Goal: Task Accomplishment & Management: Use online tool/utility

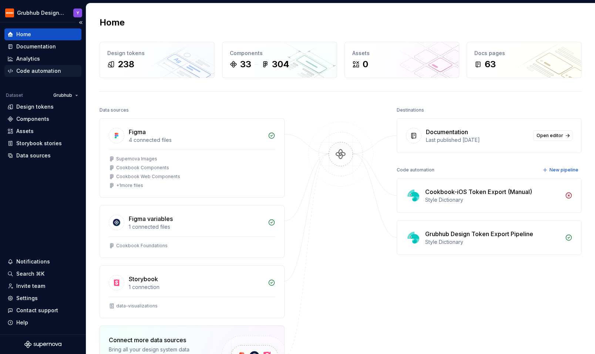
click at [22, 73] on div "Code automation" at bounding box center [38, 70] width 45 height 7
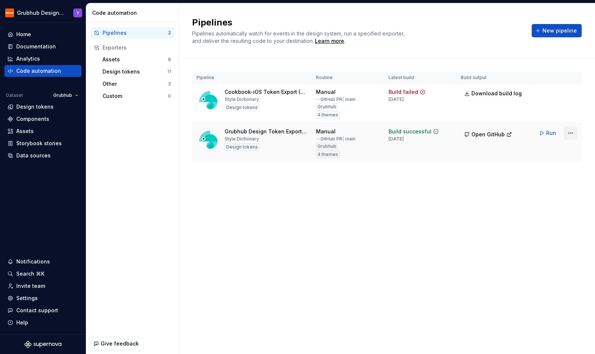
click at [569, 132] on html "Grubhub Design System Y Home Documentation Analytics Code automation Dataset Gr…" at bounding box center [297, 177] width 595 height 354
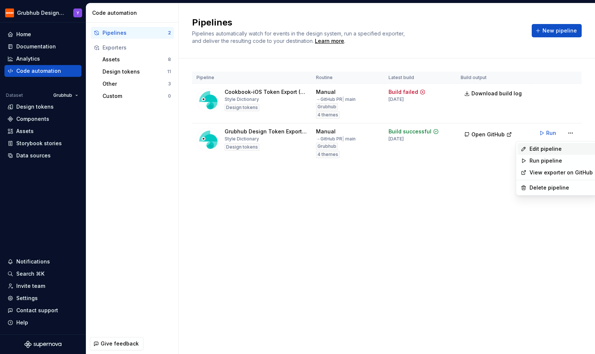
click at [562, 148] on div "Edit pipeline" at bounding box center [560, 148] width 63 height 7
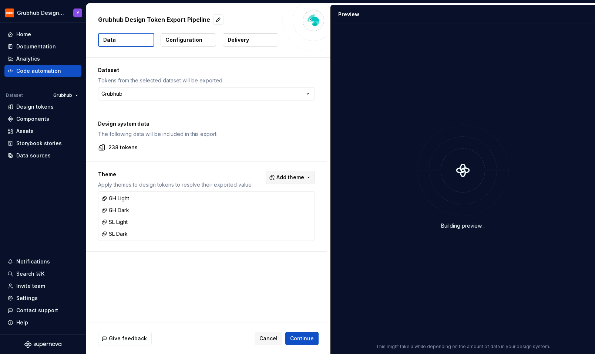
click at [313, 178] on button "Add theme" at bounding box center [290, 177] width 49 height 13
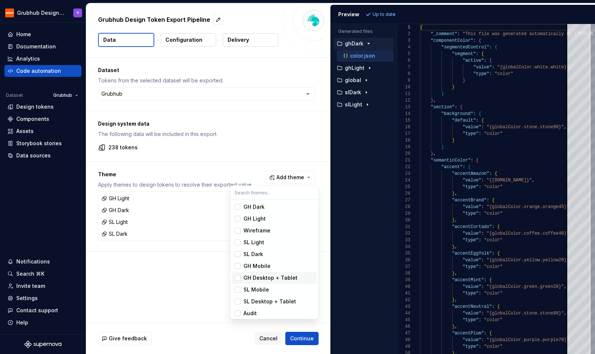
click at [236, 275] on div "Suggestions" at bounding box center [238, 278] width 6 height 6
click at [238, 299] on div "Suggestions" at bounding box center [238, 302] width 6 height 6
click at [303, 338] on html "Grubhub Design System Y Home Documentation Analytics Code automation Dataset Gr…" at bounding box center [297, 177] width 595 height 354
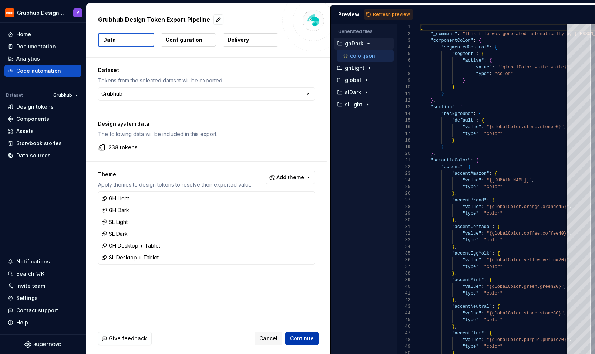
click at [301, 343] on button "Continue" at bounding box center [301, 338] width 33 height 13
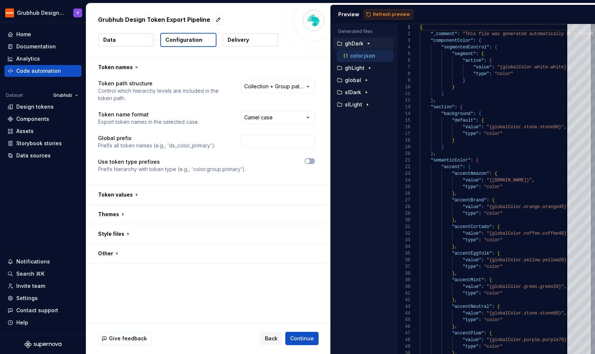
click at [403, 11] on span "Refresh preview" at bounding box center [391, 14] width 37 height 6
click at [267, 85] on html "**********" at bounding box center [297, 177] width 595 height 354
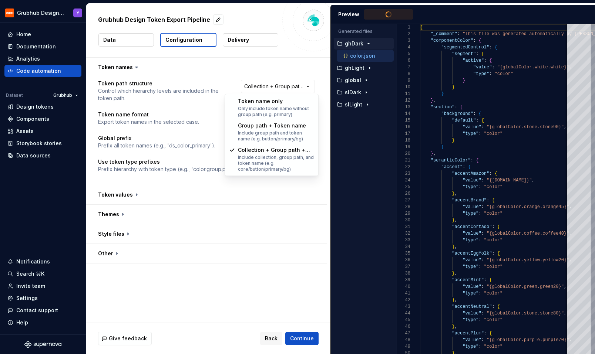
click at [182, 72] on html "**********" at bounding box center [297, 177] width 595 height 354
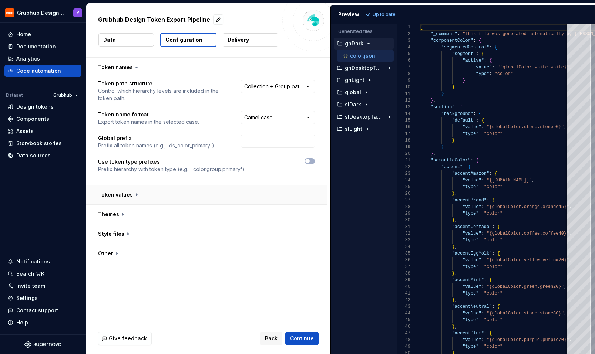
click at [122, 196] on button "button" at bounding box center [206, 194] width 240 height 19
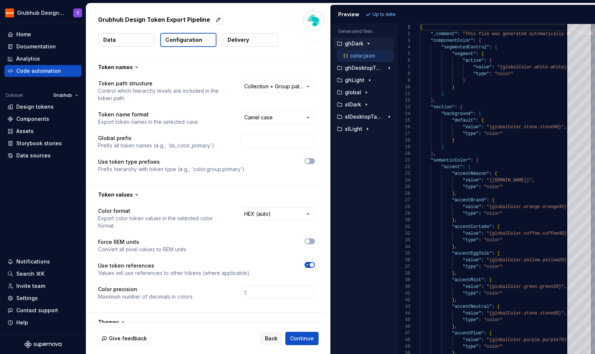
scroll to position [41, 0]
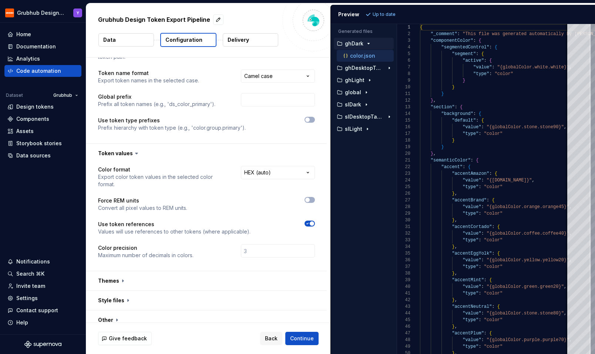
click at [135, 155] on icon at bounding box center [136, 153] width 7 height 7
click at [131, 154] on button "button" at bounding box center [206, 153] width 240 height 19
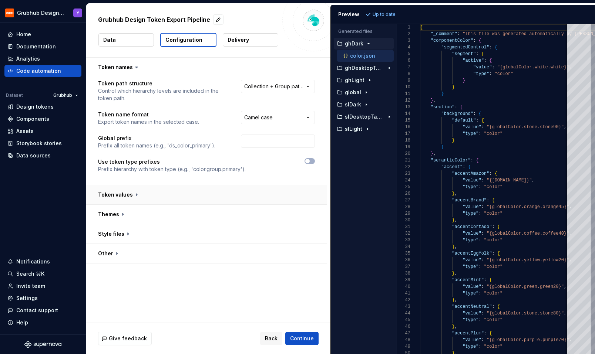
click at [127, 194] on button "button" at bounding box center [206, 194] width 240 height 19
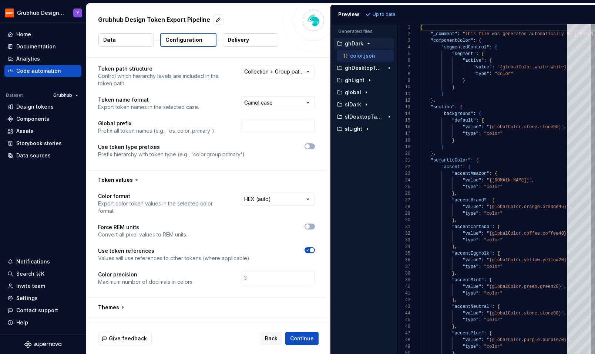
scroll to position [41, 0]
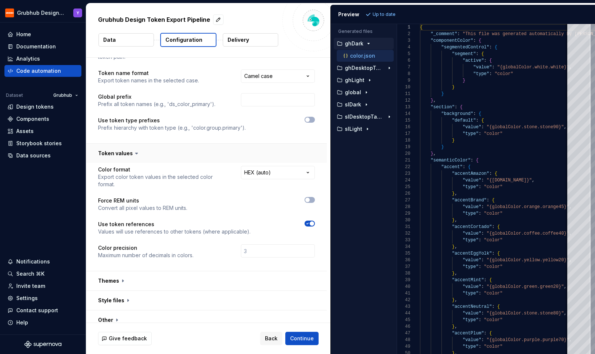
click at [124, 154] on button "button" at bounding box center [206, 153] width 240 height 19
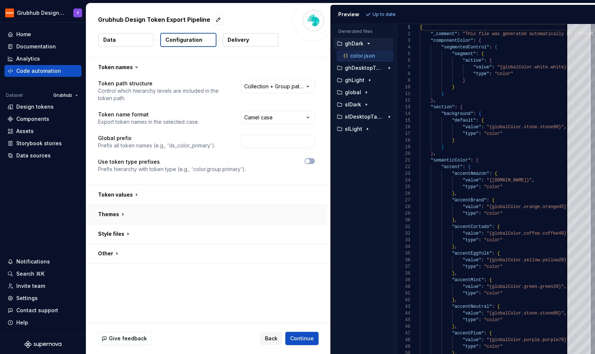
click at [113, 218] on button "button" at bounding box center [206, 214] width 240 height 19
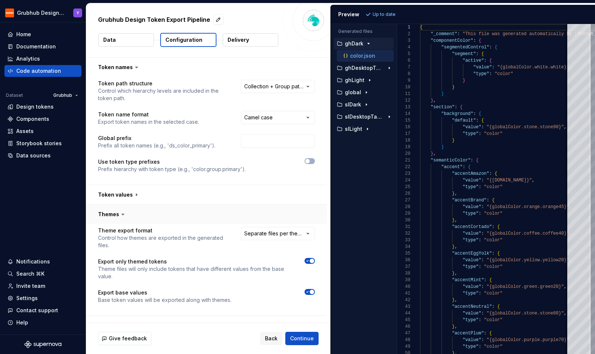
scroll to position [33, 0]
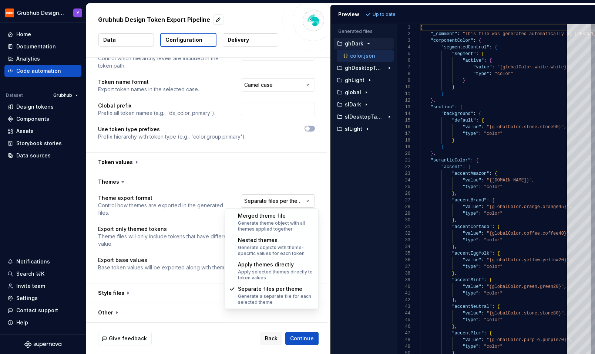
click at [261, 199] on html "**********" at bounding box center [297, 177] width 595 height 354
click at [186, 202] on html "**********" at bounding box center [297, 177] width 595 height 354
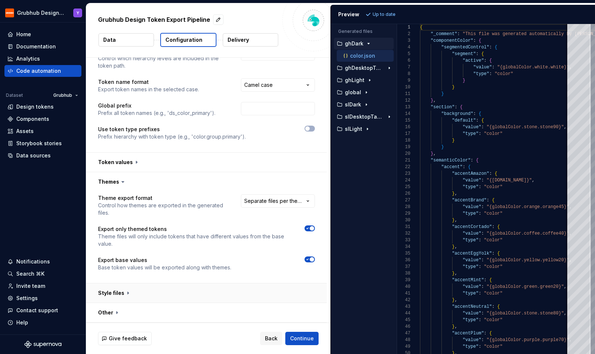
click at [121, 291] on button "button" at bounding box center [206, 293] width 240 height 19
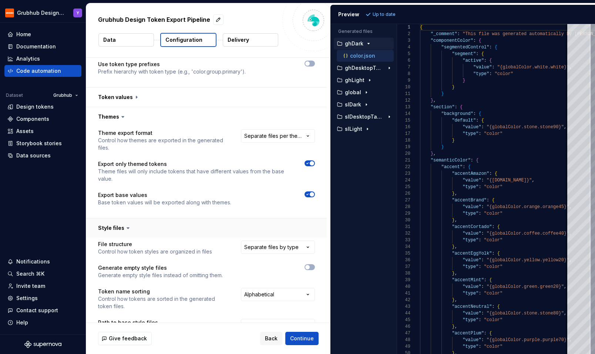
scroll to position [172, 0]
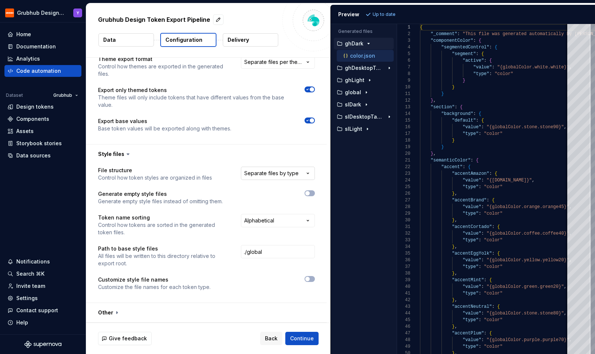
click at [285, 168] on html "**********" at bounding box center [297, 177] width 595 height 354
click at [206, 176] on p "Control how token styles are organized in files" at bounding box center [155, 177] width 114 height 7
click at [125, 281] on p "Customize style file names" at bounding box center [154, 279] width 112 height 7
click at [122, 284] on p "Customize the file names for each token type." at bounding box center [154, 287] width 112 height 7
click at [112, 313] on button "button" at bounding box center [206, 312] width 240 height 19
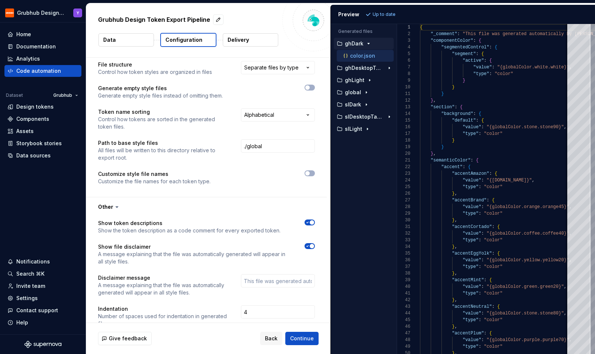
scroll to position [294, 0]
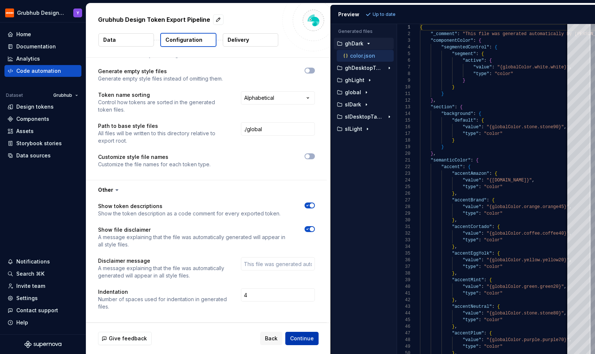
click at [309, 340] on span "Continue" at bounding box center [302, 338] width 24 height 7
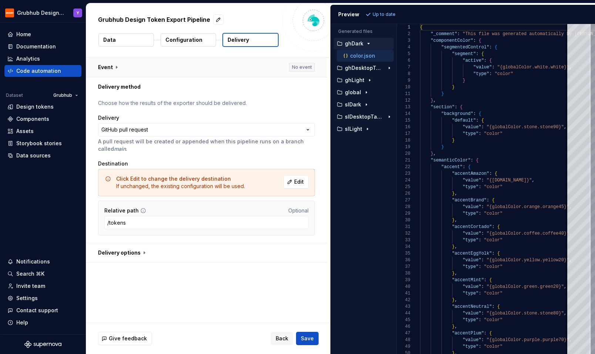
click at [117, 71] on button "button" at bounding box center [206, 67] width 240 height 19
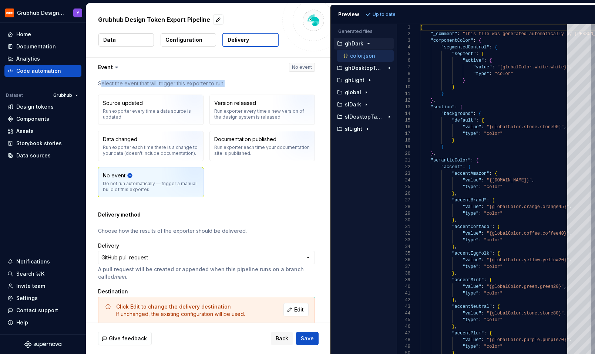
drag, startPoint x: 101, startPoint y: 82, endPoint x: 228, endPoint y: 86, distance: 126.9
click at [228, 86] on p "Select the event that will trigger this exporter to run." at bounding box center [206, 83] width 217 height 7
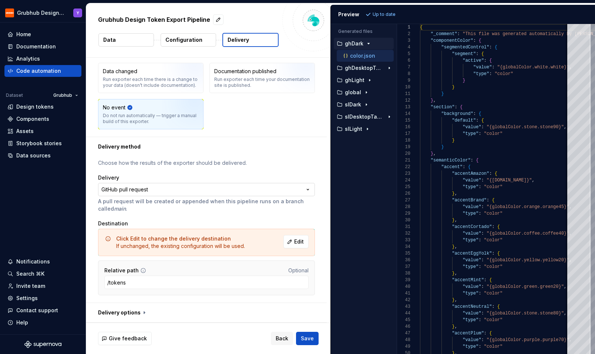
click at [308, 191] on html "**********" at bounding box center [297, 177] width 595 height 354
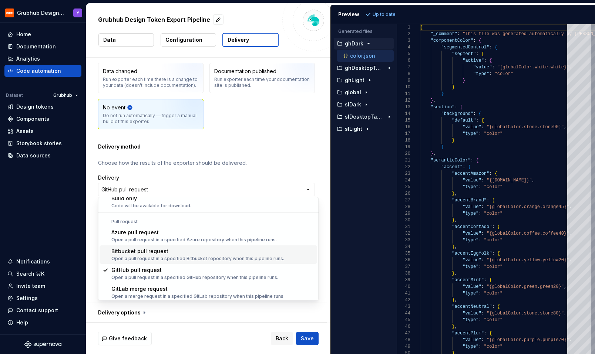
scroll to position [21, 0]
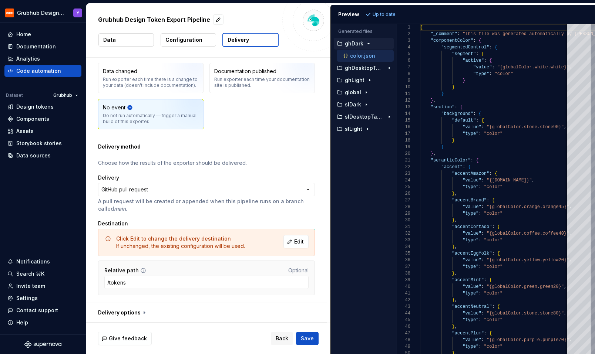
click at [258, 150] on html "**********" at bounding box center [297, 177] width 595 height 354
click at [297, 241] on button "Edit" at bounding box center [295, 241] width 25 height 13
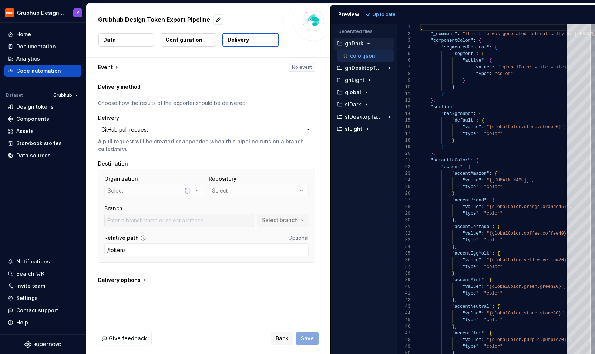
scroll to position [0, 0]
click at [260, 195] on button "grubhub-design-token" at bounding box center [259, 190] width 100 height 13
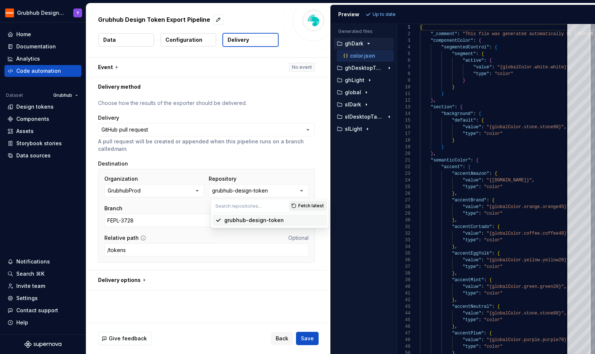
click at [308, 207] on span "Fetch latest" at bounding box center [311, 206] width 26 height 6
click at [248, 219] on div "grubhub-design-token" at bounding box center [254, 220] width 60 height 7
click at [247, 163] on div "Destination" at bounding box center [206, 163] width 217 height 7
click at [286, 223] on span "Select branch" at bounding box center [280, 220] width 36 height 7
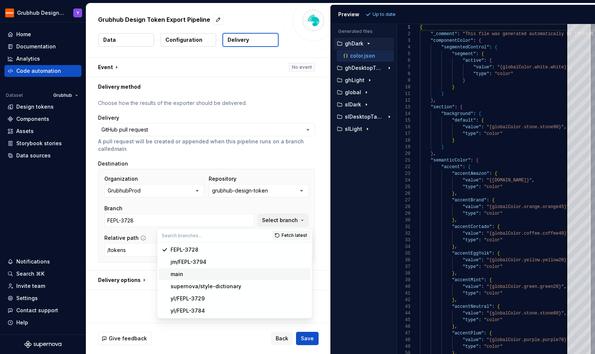
click at [182, 277] on div "main" at bounding box center [177, 274] width 13 height 7
type input "main"
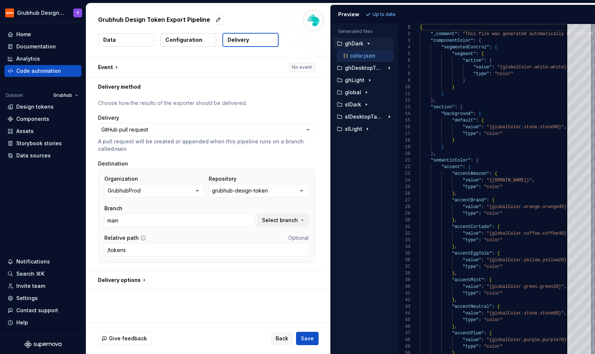
click at [187, 206] on div "Branch" at bounding box center [179, 208] width 150 height 7
click at [135, 281] on button "button" at bounding box center [206, 280] width 240 height 19
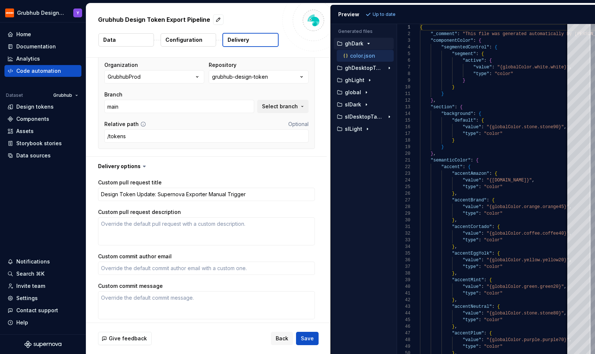
scroll to position [142, 0]
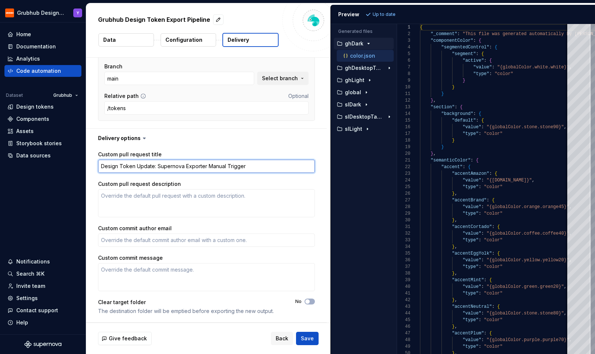
drag, startPoint x: 153, startPoint y: 165, endPoint x: 134, endPoint y: 165, distance: 18.9
click at [134, 165] on textarea "Design Token Update: Supernova Exporter Manual Trigger" at bounding box center [206, 166] width 217 height 13
click at [117, 155] on label "Custom pull request title" at bounding box center [130, 154] width 64 height 7
click at [117, 160] on textarea "Design Token Update: Supernova Exporter Manual Trigger" at bounding box center [206, 166] width 217 height 13
click at [183, 167] on textarea "Design Token Update: Supernova Exporter Manual Trigger" at bounding box center [206, 166] width 217 height 13
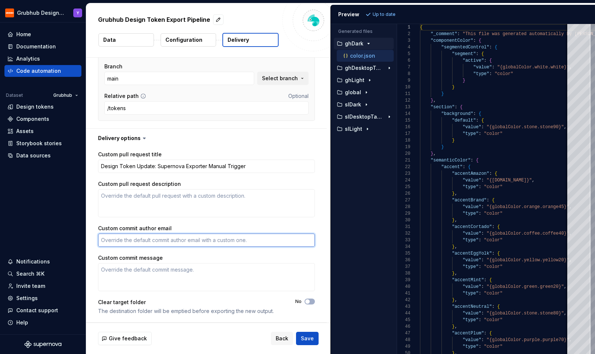
click at [119, 243] on textarea "Custom commit author email" at bounding box center [206, 240] width 217 height 13
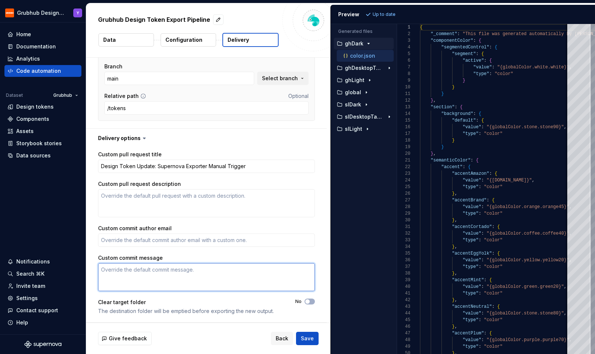
click at [115, 279] on textarea "Custom commit message" at bounding box center [206, 277] width 217 height 28
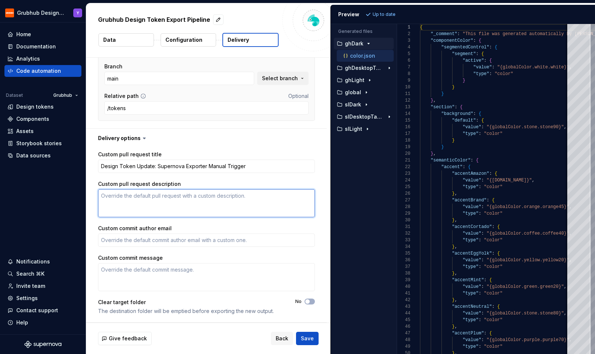
click at [111, 198] on textarea "Custom pull request description" at bounding box center [206, 203] width 217 height 28
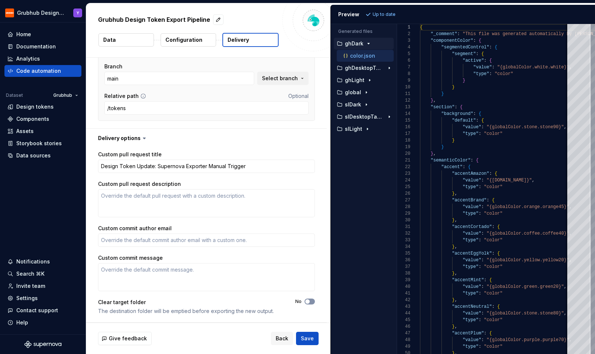
click at [310, 302] on span "button" at bounding box center [307, 302] width 4 height 4
click at [314, 302] on span "button" at bounding box center [312, 302] width 4 height 4
type textarea "*"
click at [356, 94] on p "global" at bounding box center [353, 93] width 16 height 6
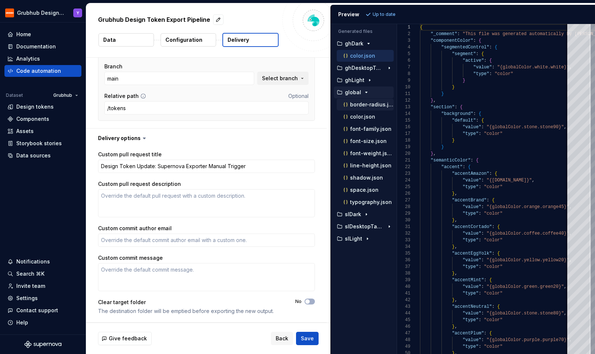
click at [364, 105] on p "border-radius.json" at bounding box center [372, 105] width 44 height 6
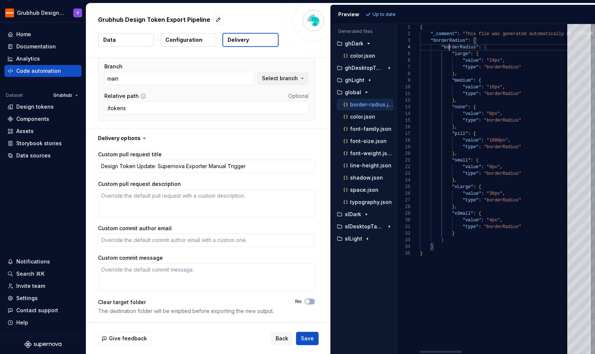
scroll to position [20, 29]
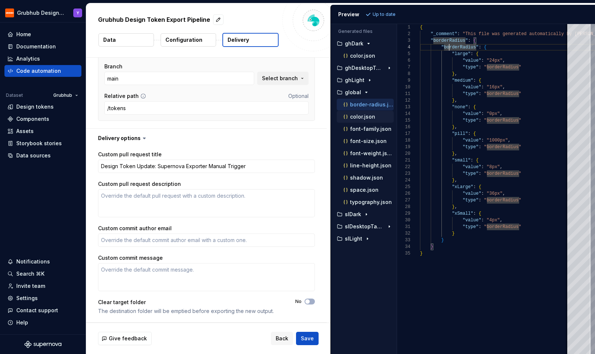
click at [361, 120] on div "color.json" at bounding box center [368, 116] width 52 height 7
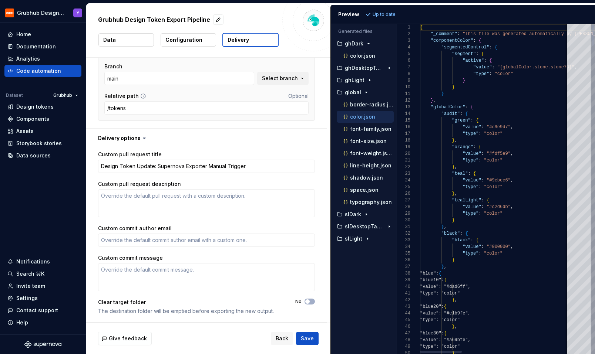
scroll to position [0, 0]
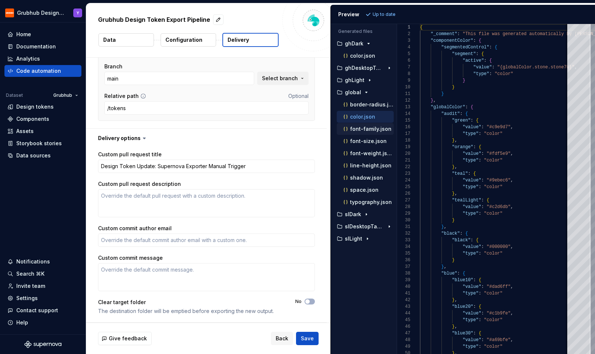
click at [363, 128] on p "font-family.json" at bounding box center [370, 129] width 41 height 6
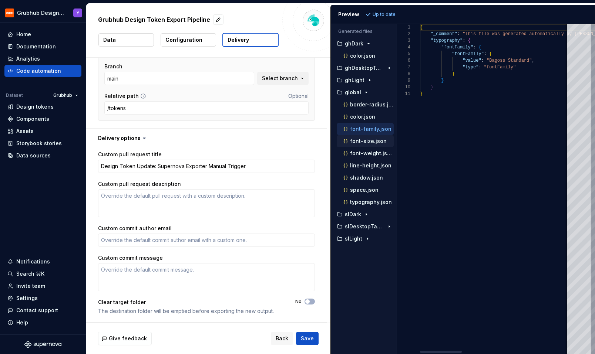
click at [367, 139] on p "font-size.json" at bounding box center [368, 141] width 37 height 6
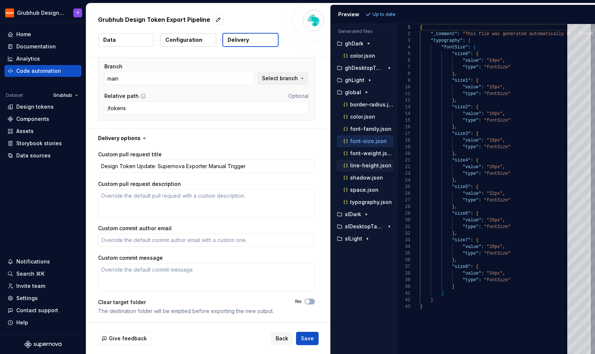
click at [370, 165] on p "line-height.json" at bounding box center [370, 166] width 41 height 6
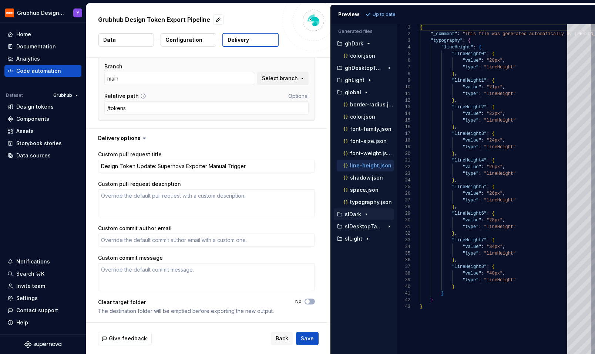
click at [363, 217] on icon "button" at bounding box center [366, 215] width 6 height 6
click at [363, 77] on button "ghLight" at bounding box center [364, 80] width 60 height 8
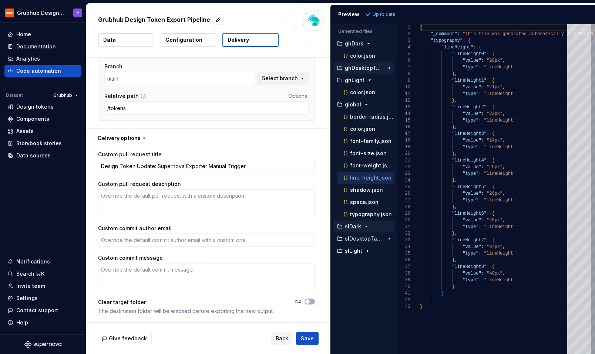
click at [373, 66] on p "ghDesktopTablet" at bounding box center [364, 68] width 39 height 6
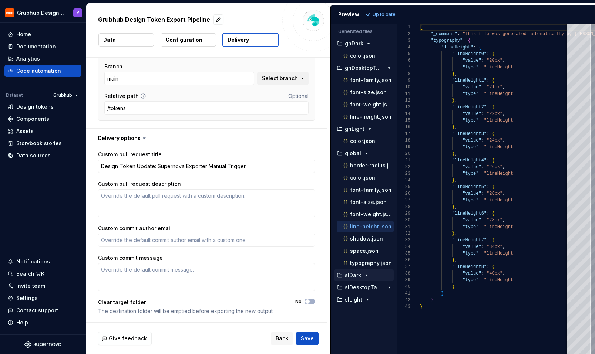
click at [358, 277] on p "slDark" at bounding box center [353, 276] width 16 height 6
click at [359, 303] on p "slDesktopTablet" at bounding box center [364, 300] width 39 height 6
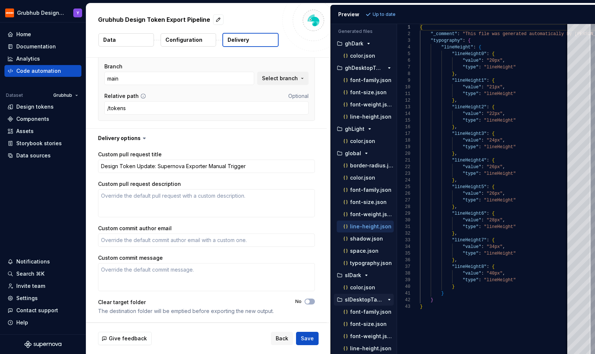
scroll to position [14, 0]
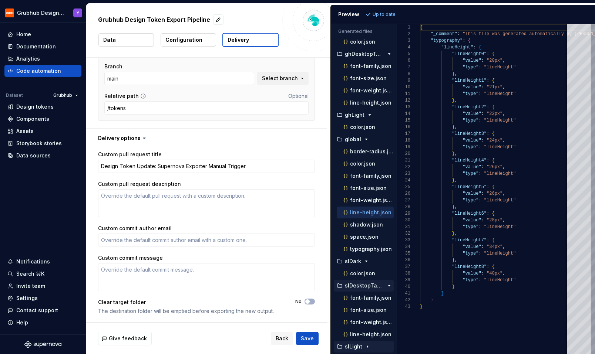
click at [357, 347] on p "slLight" at bounding box center [353, 347] width 17 height 6
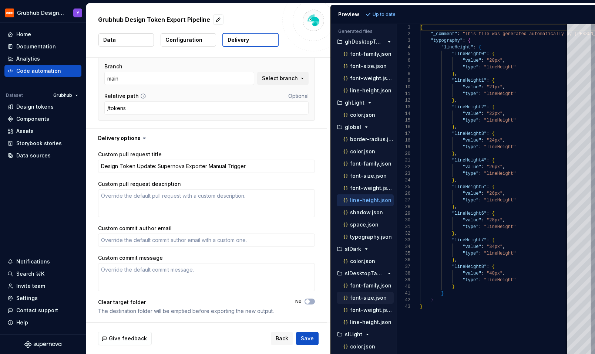
click at [356, 299] on p "font-size.json" at bounding box center [368, 298] width 37 height 6
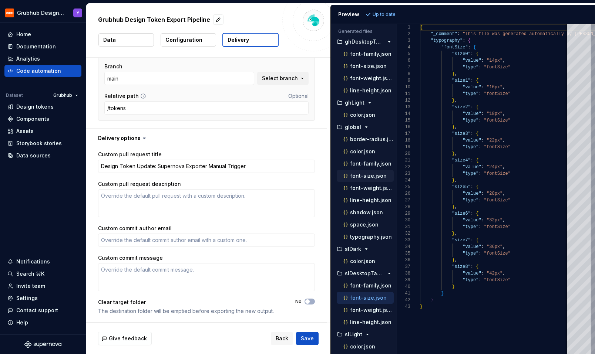
click at [373, 175] on p "font-size.json" at bounding box center [368, 176] width 37 height 6
click at [374, 63] on p "font-size.json" at bounding box center [368, 66] width 37 height 6
click at [371, 80] on p "font-weight.json" at bounding box center [372, 78] width 44 height 6
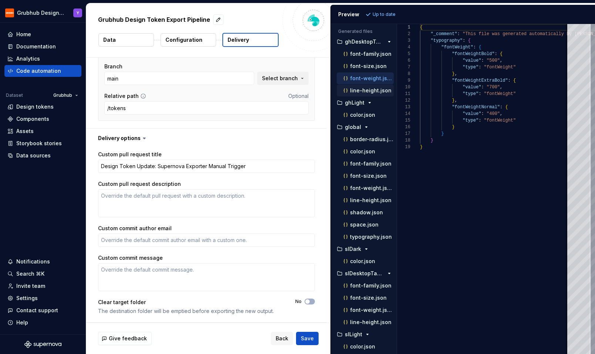
click at [366, 92] on p "line-height.json" at bounding box center [370, 91] width 41 height 6
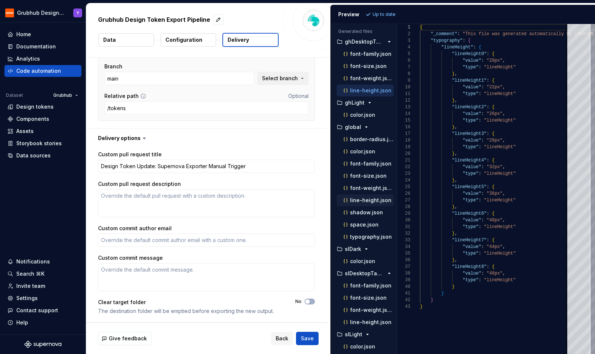
click at [361, 199] on p "line-height.json" at bounding box center [370, 201] width 41 height 6
click at [361, 320] on p "line-height.json" at bounding box center [370, 323] width 41 height 6
click at [363, 151] on p "color.json" at bounding box center [362, 152] width 25 height 6
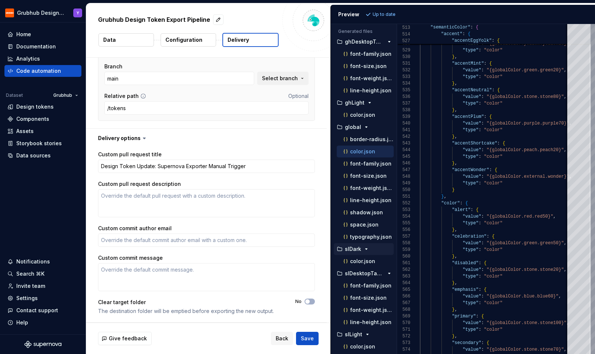
scroll to position [0, 0]
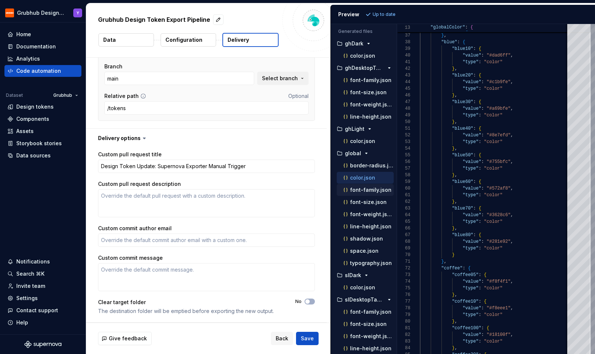
click at [363, 191] on p "font-family.json" at bounding box center [370, 190] width 41 height 6
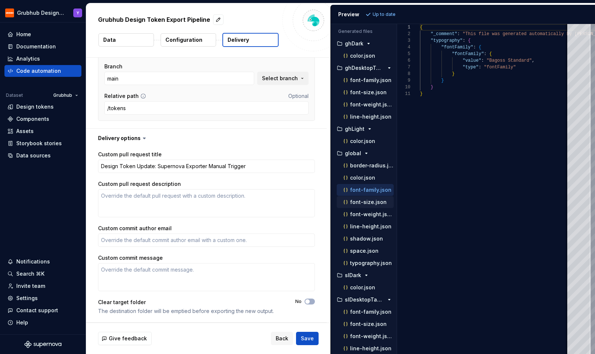
click at [360, 203] on p "font-size.json" at bounding box center [368, 202] width 37 height 6
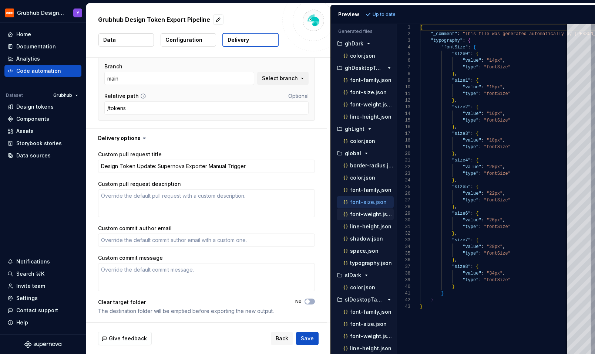
click at [360, 216] on p "font-weight.json" at bounding box center [372, 215] width 44 height 6
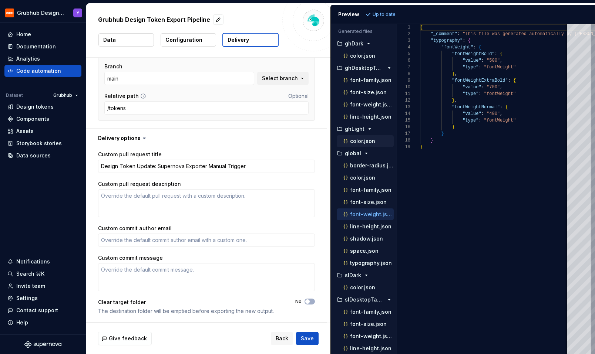
click at [366, 140] on p "color.json" at bounding box center [362, 141] width 25 height 6
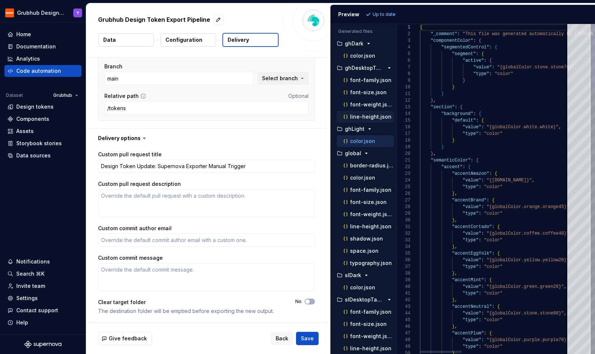
click at [366, 119] on p "line-height.json" at bounding box center [370, 117] width 41 height 6
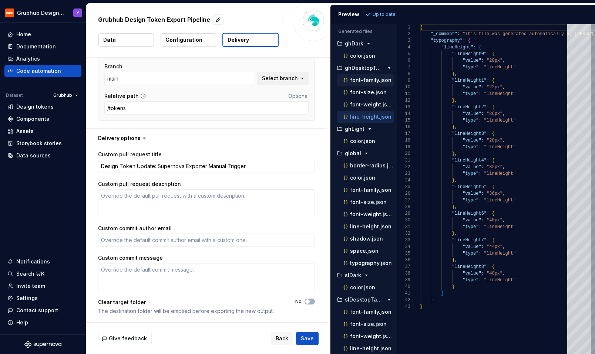
click at [377, 83] on p "font-family.json" at bounding box center [370, 80] width 41 height 6
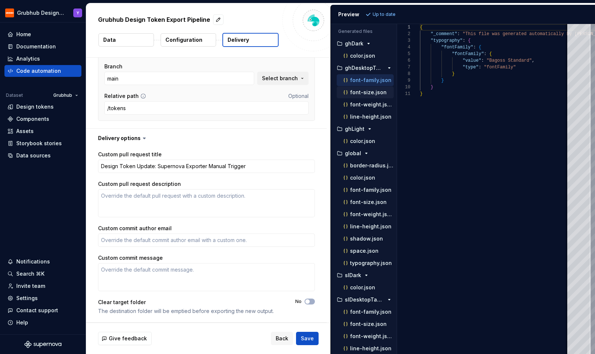
click at [376, 94] on p "font-size.json" at bounding box center [368, 93] width 37 height 6
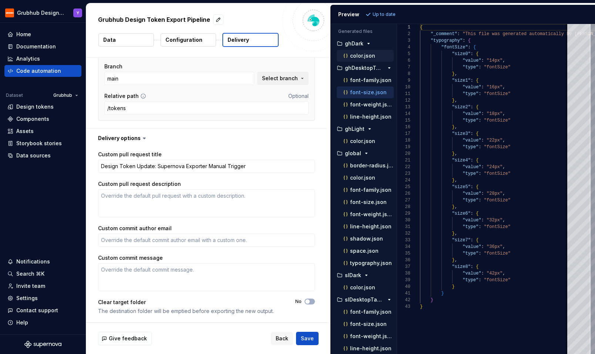
click at [372, 54] on p "color.json" at bounding box center [362, 56] width 25 height 6
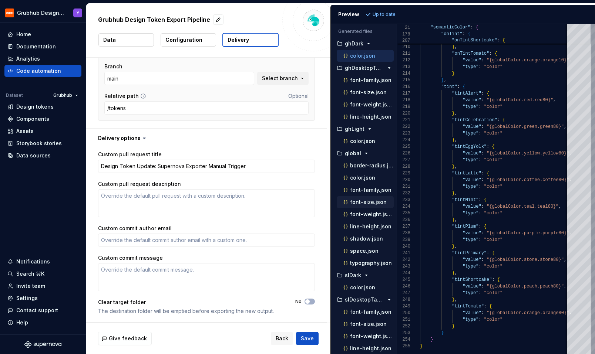
scroll to position [26, 0]
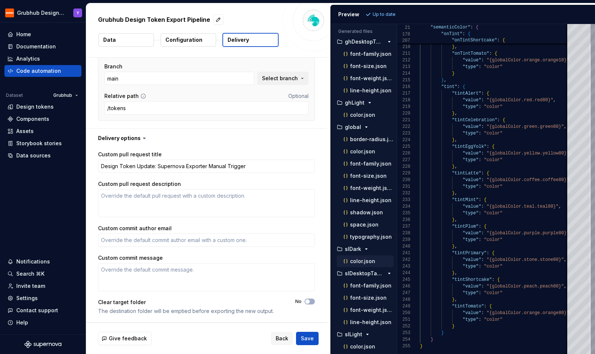
click at [356, 262] on p "color.json" at bounding box center [362, 262] width 25 height 6
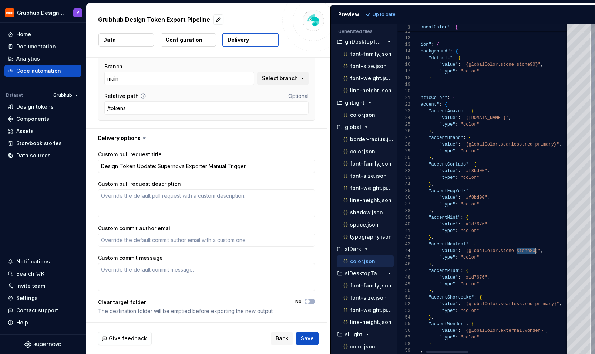
scroll to position [20, 139]
drag, startPoint x: 518, startPoint y: 251, endPoint x: 536, endPoint y: 251, distance: 18.1
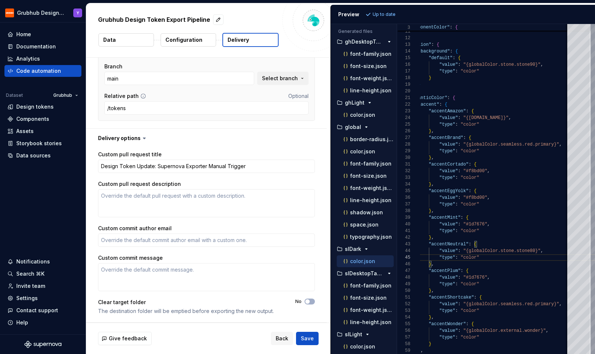
click at [187, 37] on p "Configuration" at bounding box center [183, 39] width 37 height 7
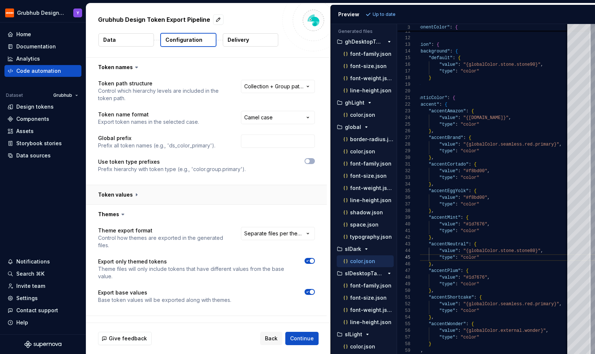
click at [123, 197] on button "button" at bounding box center [206, 194] width 240 height 19
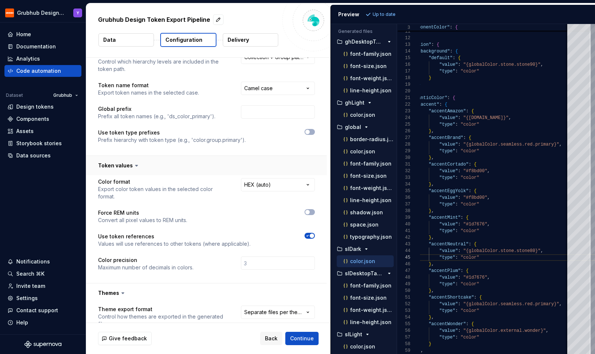
scroll to position [33, 0]
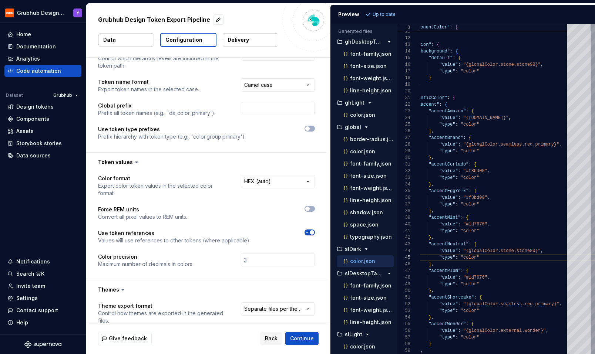
click at [314, 230] on span "button" at bounding box center [312, 232] width 4 height 4
click at [379, 15] on span "Refresh preview" at bounding box center [391, 14] width 37 height 6
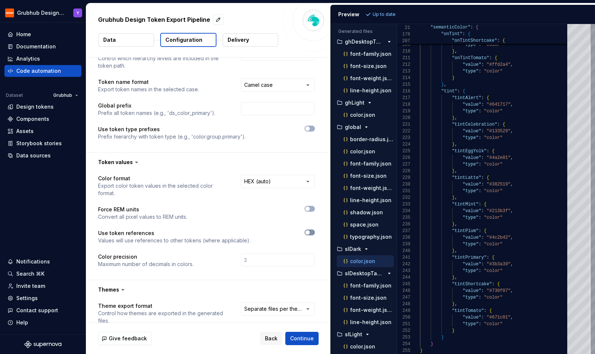
click at [310, 230] on span "button" at bounding box center [307, 232] width 4 height 4
click at [396, 11] on button "Refresh preview" at bounding box center [389, 14] width 50 height 10
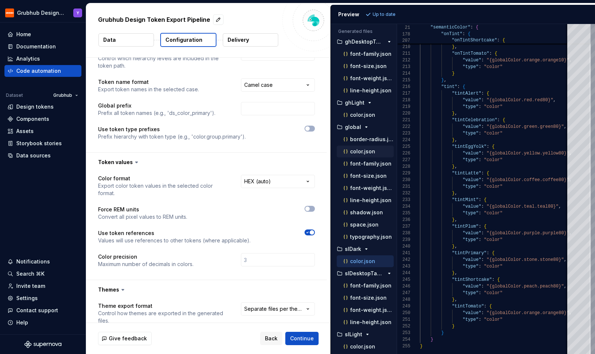
click at [364, 152] on p "color.json" at bounding box center [362, 152] width 25 height 6
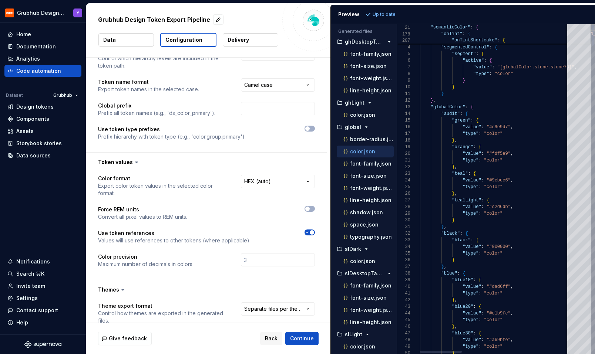
scroll to position [0, 0]
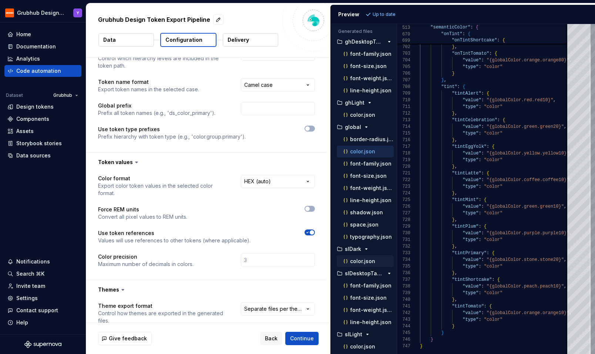
click at [366, 262] on p "color.json" at bounding box center [362, 262] width 25 height 6
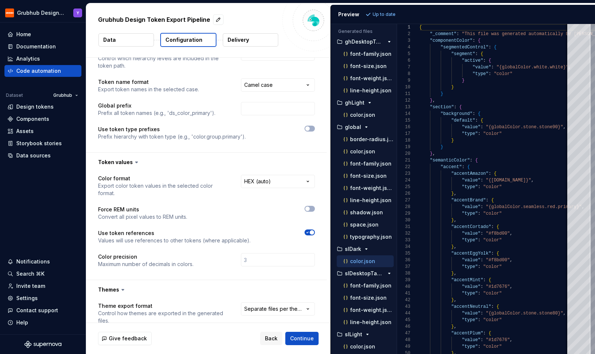
click at [239, 40] on p "Delivery" at bounding box center [238, 39] width 21 height 7
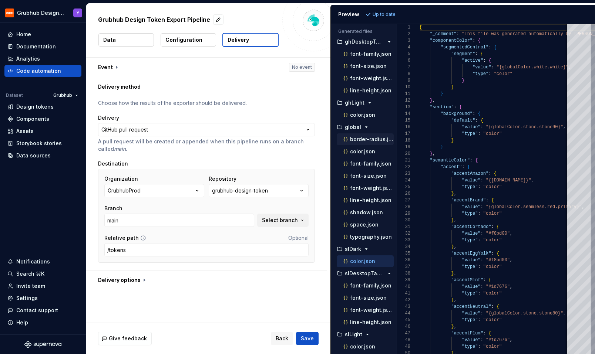
click at [369, 142] on p "border-radius.json" at bounding box center [372, 140] width 44 height 6
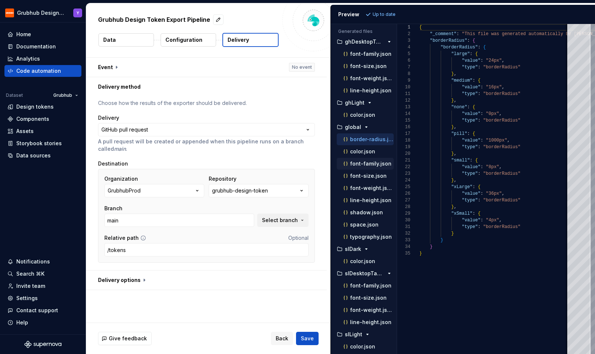
click at [363, 166] on p "font-family.json" at bounding box center [370, 164] width 41 height 6
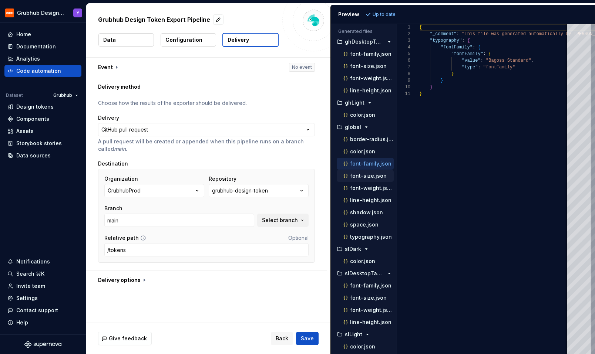
click at [357, 178] on p "font-size.json" at bounding box center [368, 176] width 37 height 6
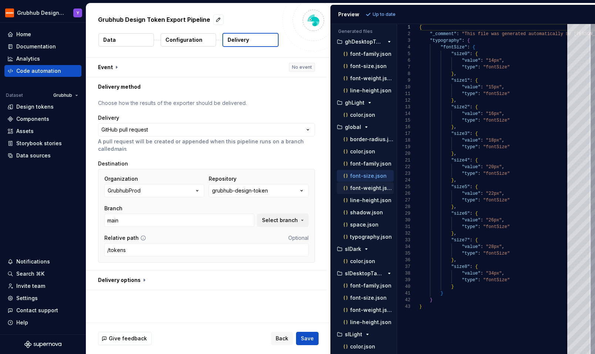
click at [357, 191] on div "font-weight.json" at bounding box center [368, 188] width 52 height 7
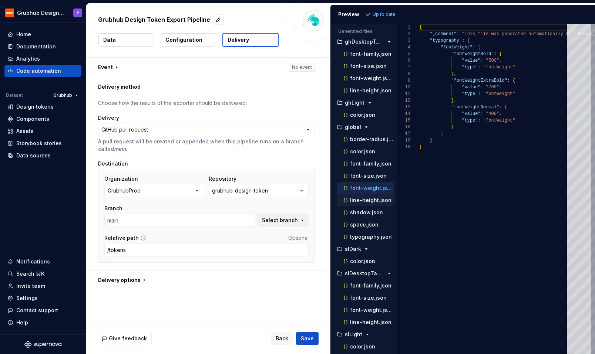
click at [355, 201] on p "line-height.json" at bounding box center [370, 201] width 41 height 6
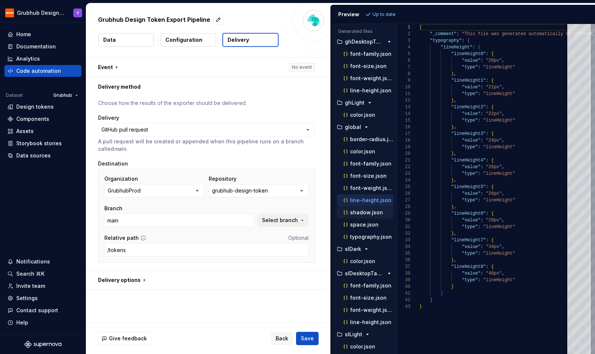
click at [355, 217] on div "shadow.json" at bounding box center [365, 213] width 57 height 12
click at [354, 215] on p "shadow.json" at bounding box center [366, 213] width 33 height 6
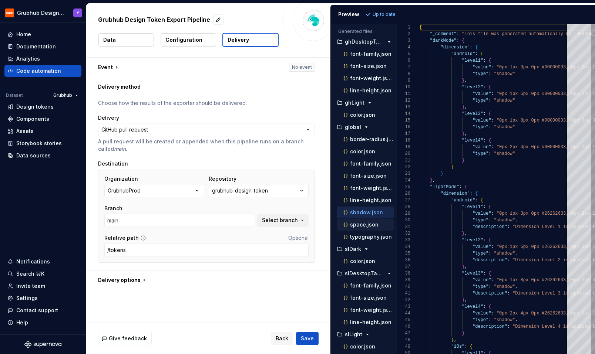
click at [354, 223] on p "space.json" at bounding box center [364, 225] width 28 height 6
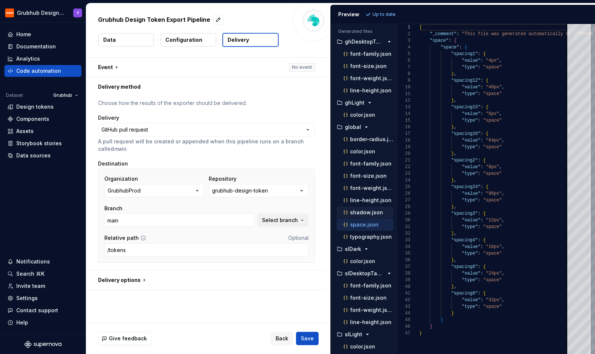
click at [355, 211] on p "shadow.json" at bounding box center [366, 213] width 33 height 6
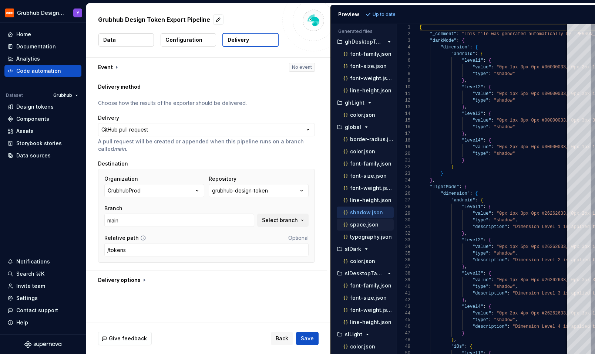
click at [366, 228] on p "space.json" at bounding box center [364, 225] width 28 height 6
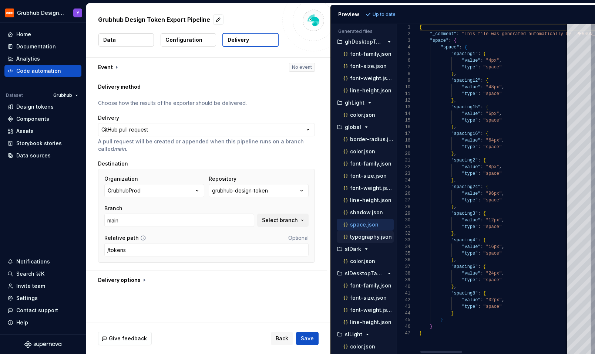
click at [365, 239] on p "typography.json" at bounding box center [371, 237] width 42 height 6
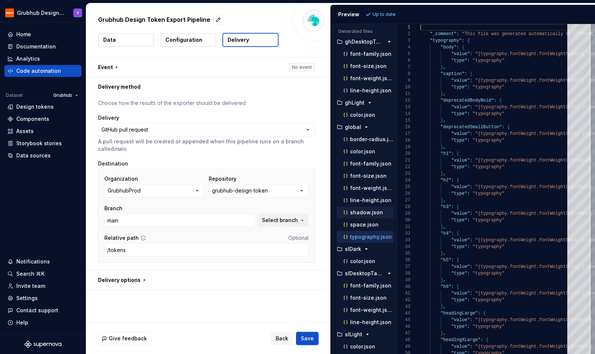
click at [366, 211] on p "shadow.json" at bounding box center [366, 213] width 33 height 6
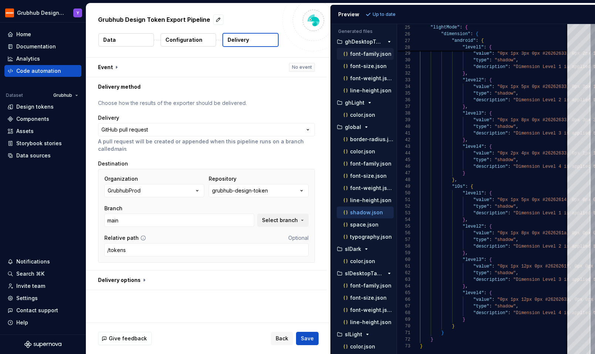
click at [376, 55] on p "font-family.json" at bounding box center [370, 54] width 41 height 6
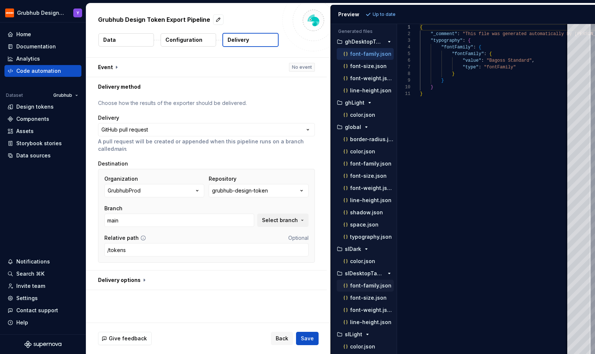
click at [373, 285] on p "font-family.json" at bounding box center [370, 286] width 41 height 6
click at [367, 67] on p "font-size.json" at bounding box center [368, 66] width 37 height 6
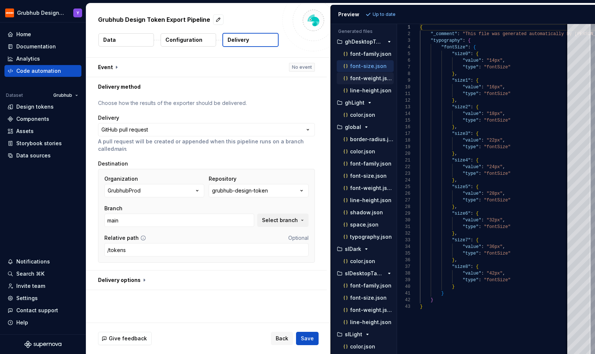
click at [368, 81] on p "font-weight.json" at bounding box center [372, 78] width 44 height 6
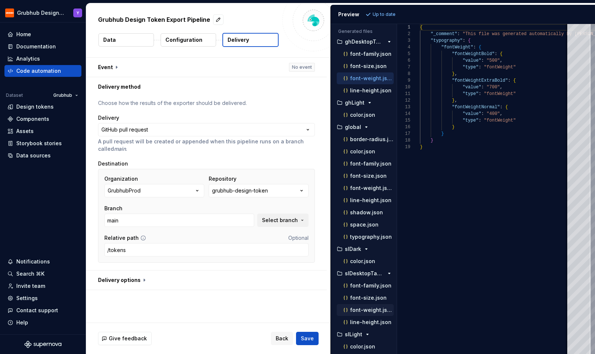
click at [374, 311] on p "font-weight.json" at bounding box center [372, 310] width 44 height 6
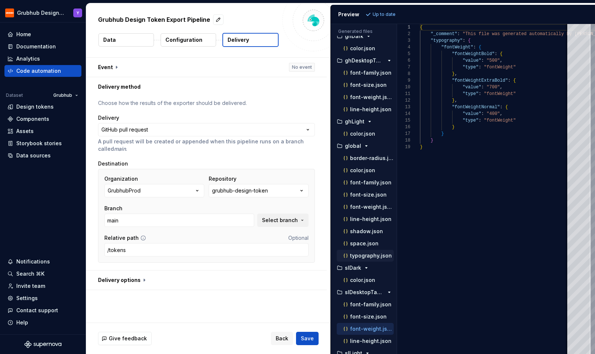
scroll to position [0, 0]
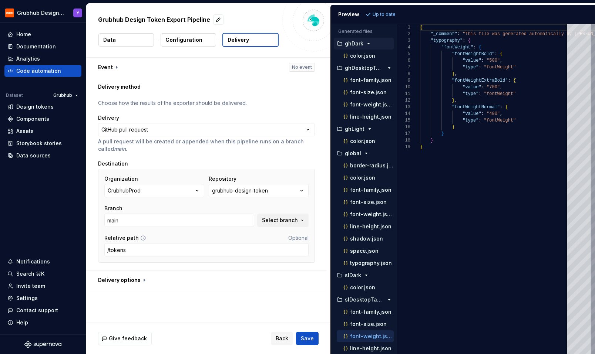
click at [366, 44] on icon "button" at bounding box center [369, 44] width 6 height 6
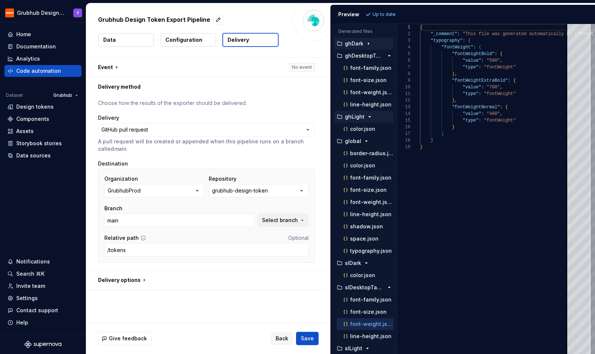
click at [370, 115] on icon "button" at bounding box center [370, 117] width 6 height 6
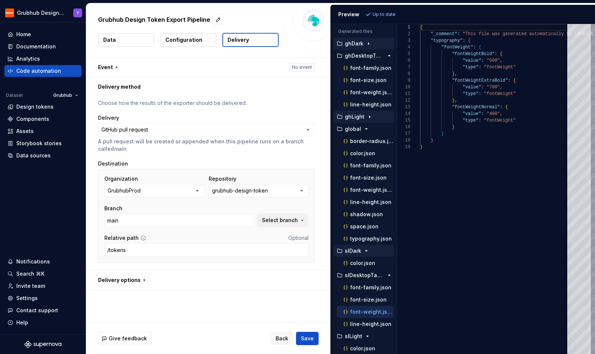
click at [366, 253] on icon "button" at bounding box center [366, 251] width 6 height 6
click at [366, 327] on button "slLight" at bounding box center [364, 324] width 60 height 8
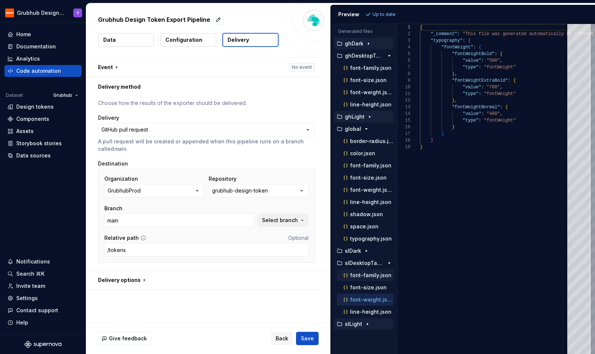
click at [372, 274] on p "font-family.json" at bounding box center [370, 276] width 41 height 6
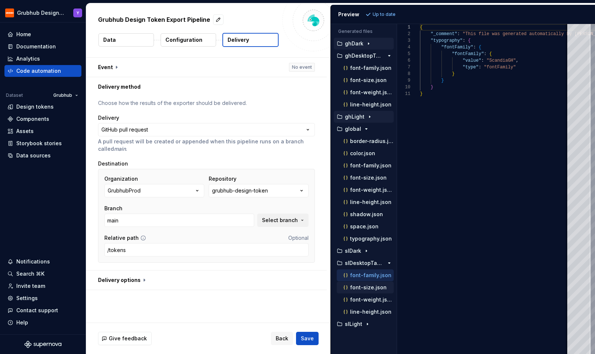
click at [368, 287] on p "font-size.json" at bounding box center [368, 288] width 37 height 6
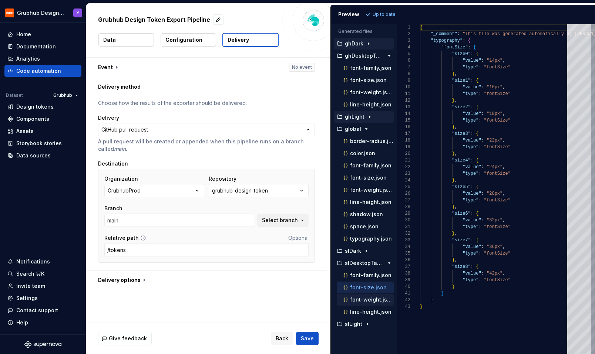
click at [367, 301] on p "font-weight.json" at bounding box center [372, 300] width 44 height 6
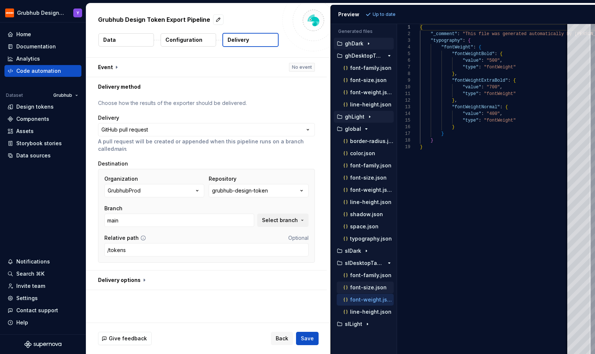
click at [367, 289] on p "font-size.json" at bounding box center [368, 288] width 37 height 6
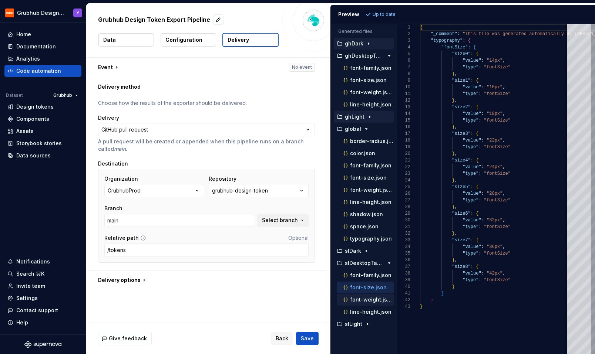
click at [367, 304] on div "font-weight.json" at bounding box center [365, 300] width 57 height 12
click at [367, 311] on p "line-height.json" at bounding box center [370, 312] width 41 height 6
type textarea "**********"
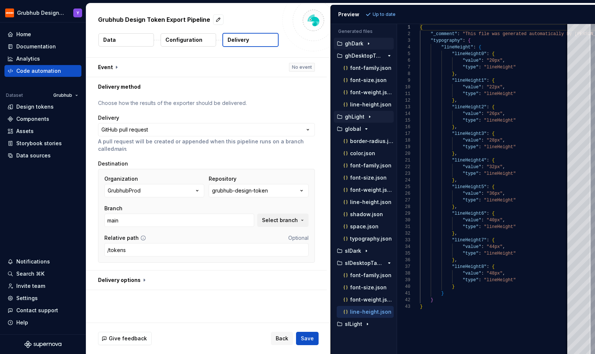
click at [125, 39] on button "Data" at bounding box center [125, 39] width 55 height 13
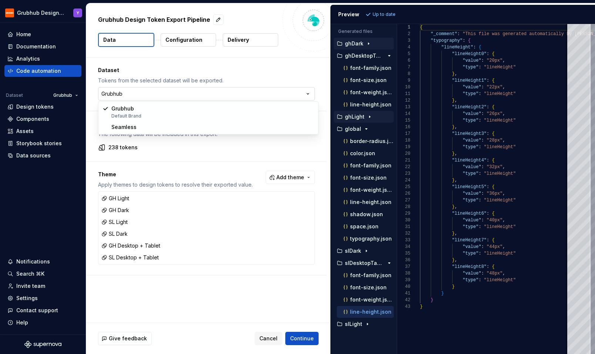
click at [255, 90] on html "Grubhub Design System Y Home Documentation Analytics Code automation Dataset Gr…" at bounding box center [297, 177] width 595 height 354
click at [249, 63] on html "Grubhub Design System Y Home Documentation Analytics Code automation Dataset Gr…" at bounding box center [297, 177] width 595 height 354
click at [231, 97] on html "Grubhub Design System Y Home Documentation Analytics Code automation Dataset Gr…" at bounding box center [297, 177] width 595 height 354
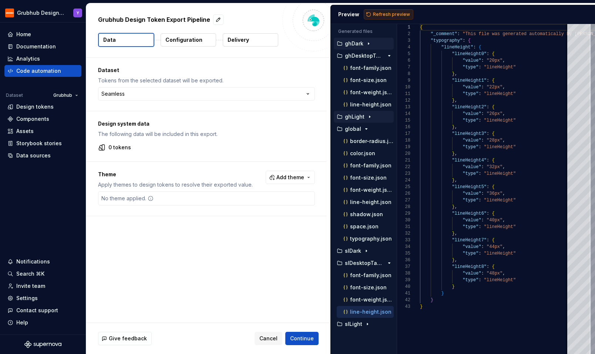
click at [406, 10] on button "Refresh preview" at bounding box center [389, 14] width 50 height 10
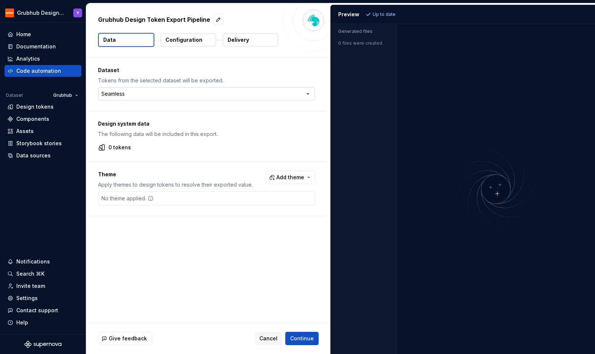
click at [143, 94] on html "Grubhub Design System Y Home Documentation Analytics Code automation Dataset Gr…" at bounding box center [297, 177] width 595 height 354
select select "**********"
click at [382, 16] on span "Refresh preview" at bounding box center [391, 14] width 37 height 6
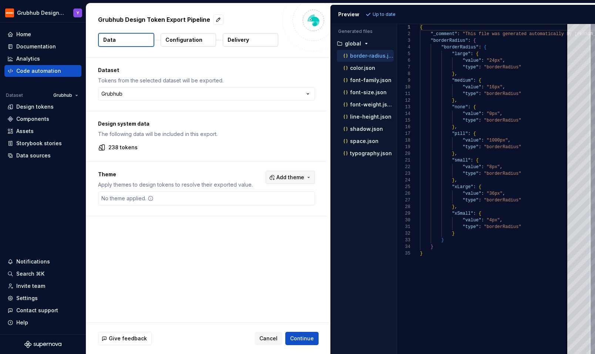
click at [298, 176] on span "Add theme" at bounding box center [290, 177] width 28 height 7
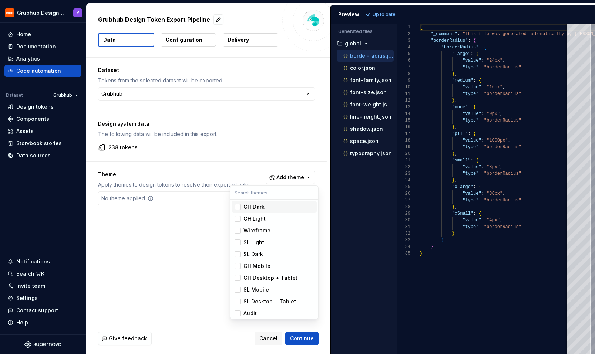
click at [237, 208] on div "Suggestions" at bounding box center [238, 207] width 6 height 6
click at [237, 219] on div "Suggestions" at bounding box center [238, 219] width 6 height 6
click at [237, 240] on div "Suggestions" at bounding box center [238, 243] width 6 height 6
click at [237, 252] on div "Suggestions" at bounding box center [238, 255] width 6 height 6
click at [237, 279] on div "Suggestions" at bounding box center [238, 278] width 6 height 6
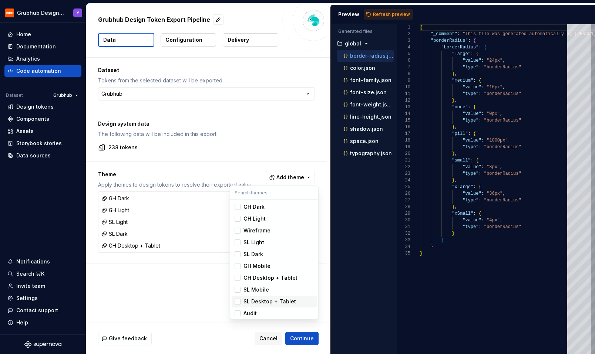
click at [236, 301] on div "Suggestions" at bounding box center [238, 302] width 6 height 6
click at [239, 314] on div "Suggestions" at bounding box center [238, 314] width 6 height 6
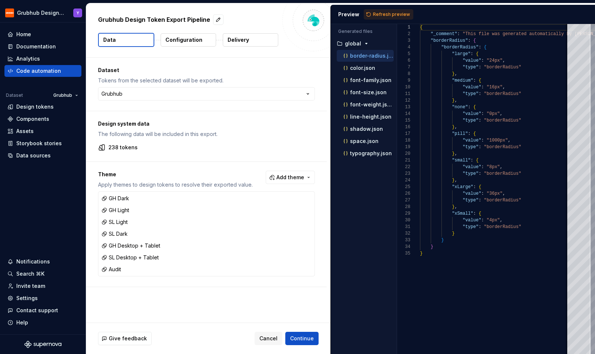
click at [302, 340] on html "Grubhub Design System Y Home Documentation Analytics Code automation Dataset Gr…" at bounding box center [297, 177] width 595 height 354
click at [298, 335] on button "Continue" at bounding box center [301, 338] width 33 height 13
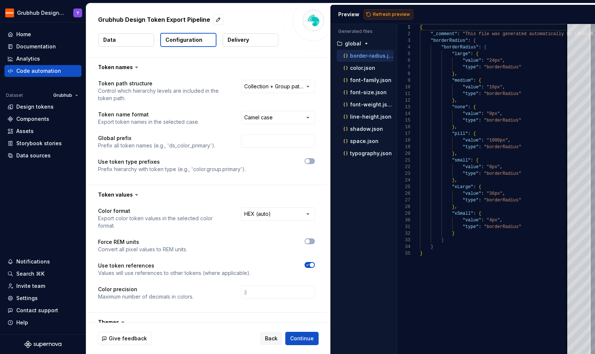
click at [391, 12] on span "Refresh preview" at bounding box center [391, 14] width 37 height 6
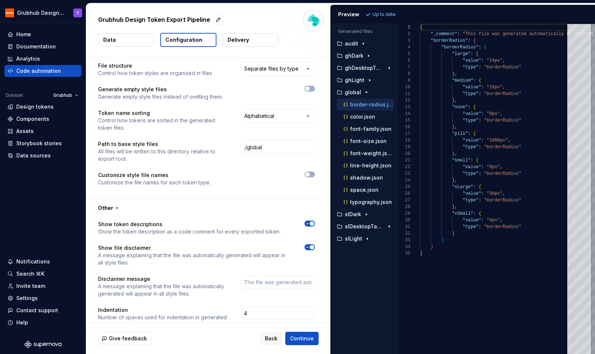
scroll to position [395, 0]
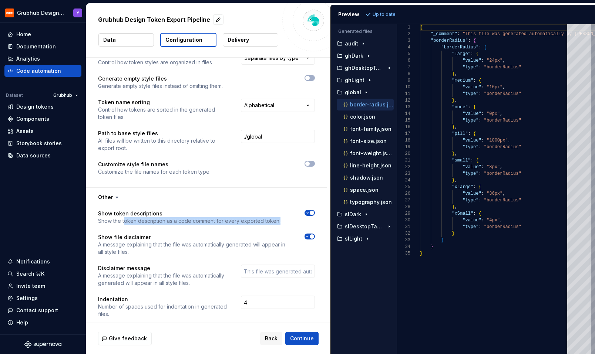
drag, startPoint x: 123, startPoint y: 211, endPoint x: 260, endPoint y: 219, distance: 137.1
click at [260, 219] on div "Show token descriptions Show the token description as a code comment for every …" at bounding box center [206, 268] width 217 height 117
click at [219, 218] on p "Show the token description as a code comment for every exported token." at bounding box center [189, 221] width 182 height 7
click at [132, 218] on p "Show the token description as a code comment for every exported token." at bounding box center [189, 221] width 182 height 7
click at [371, 146] on div "font-size.json" at bounding box center [365, 141] width 57 height 12
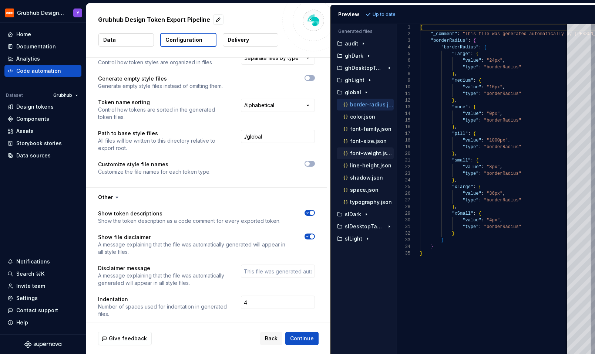
click at [371, 156] on div "font-weight.json" at bounding box center [368, 153] width 52 height 7
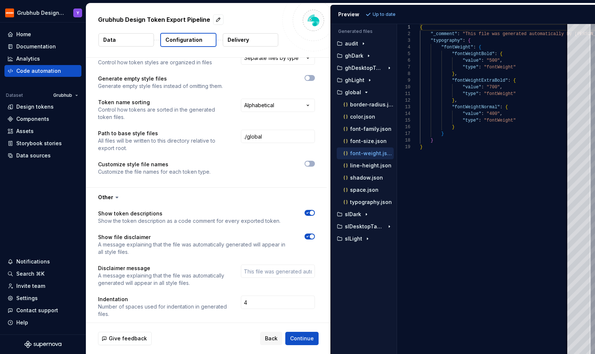
scroll to position [67, 0]
click at [366, 178] on p "shadow.json" at bounding box center [366, 178] width 33 height 6
type textarea "**********"
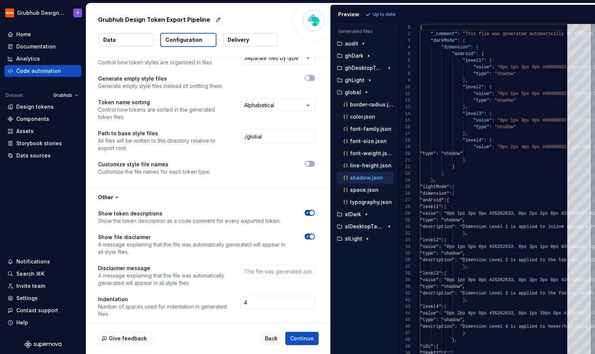
scroll to position [60, 0]
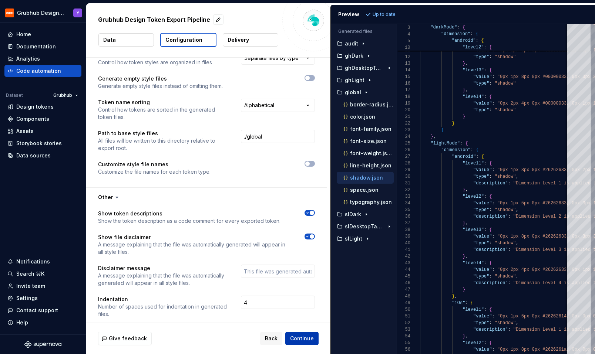
click at [299, 335] on span "Continue" at bounding box center [302, 338] width 24 height 7
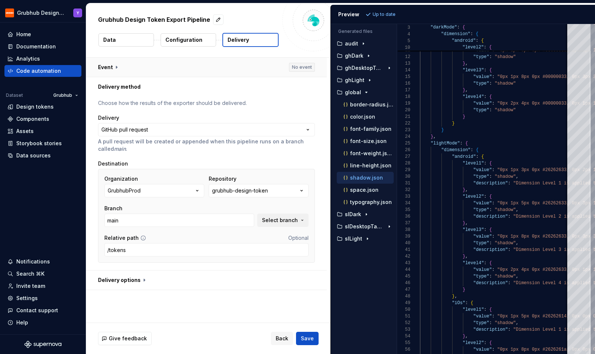
click at [102, 64] on button "button" at bounding box center [206, 67] width 240 height 19
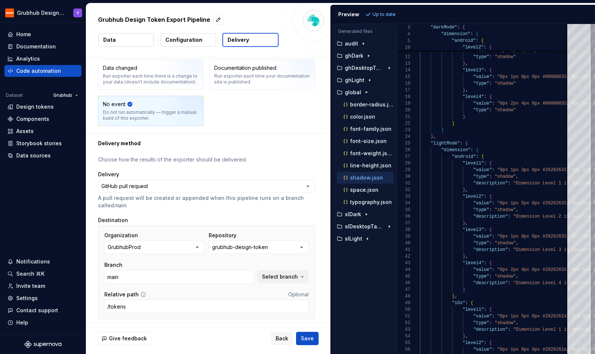
scroll to position [95, 0]
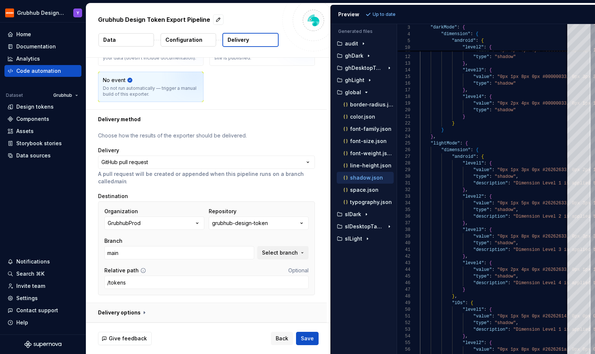
click at [136, 316] on button "button" at bounding box center [206, 312] width 240 height 19
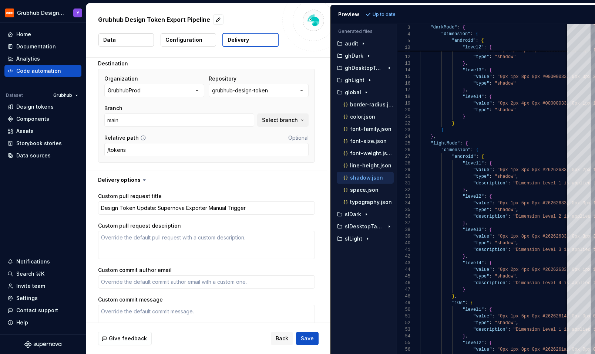
scroll to position [270, 0]
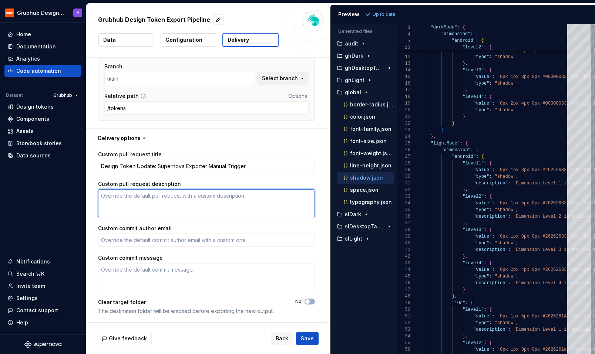
click at [219, 198] on textarea "Custom pull request description" at bounding box center [206, 203] width 217 height 28
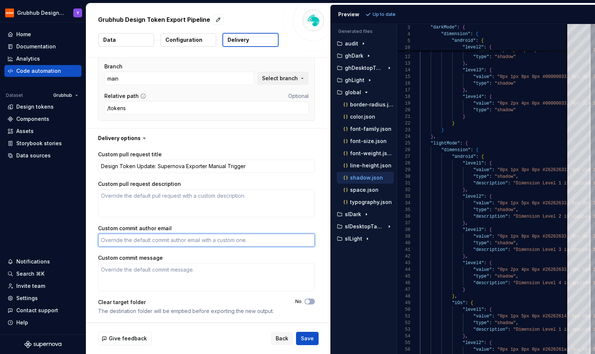
click at [211, 240] on textarea "Custom commit author email" at bounding box center [206, 240] width 217 height 13
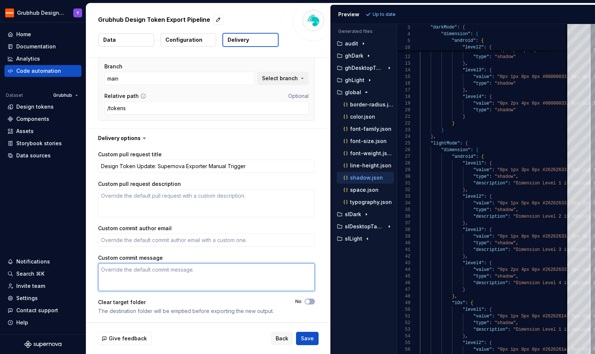
click at [188, 277] on textarea "Custom commit message" at bounding box center [206, 277] width 217 height 28
click at [179, 302] on div "Clear target folder" at bounding box center [190, 302] width 184 height 7
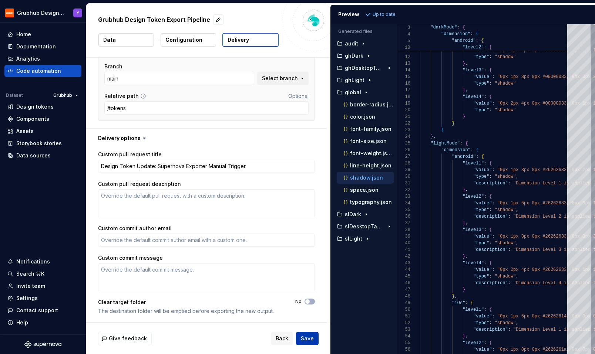
click at [307, 340] on span "Save" at bounding box center [307, 338] width 13 height 7
type textarea "*"
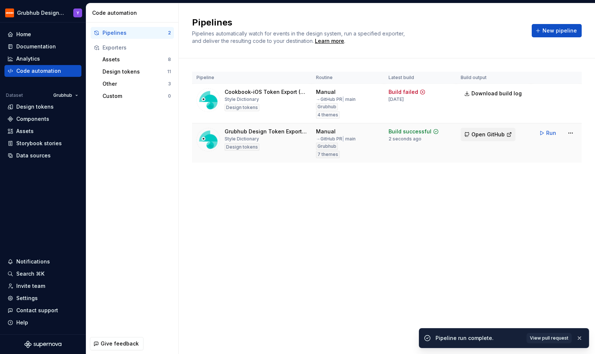
click at [491, 136] on span "Open GitHub" at bounding box center [487, 134] width 33 height 7
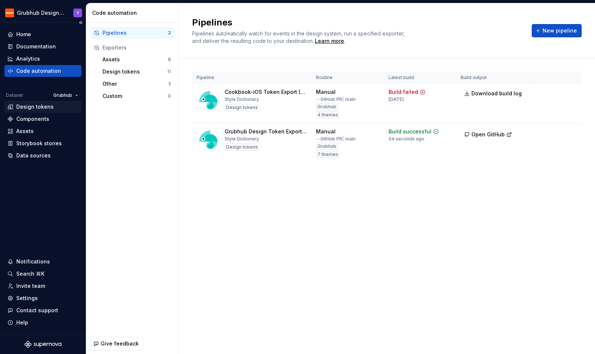
click at [40, 102] on div "Design tokens" at bounding box center [42, 107] width 77 height 12
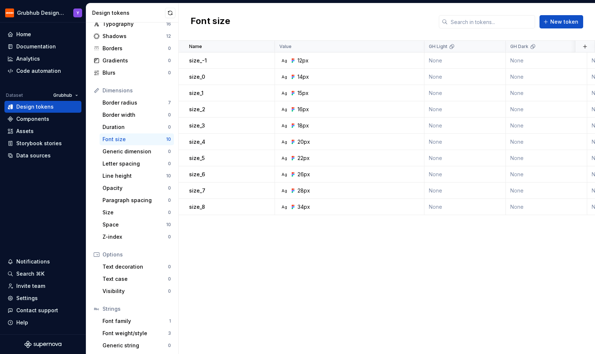
scroll to position [37, 0]
click at [134, 105] on div "Border radius" at bounding box center [134, 101] width 65 height 7
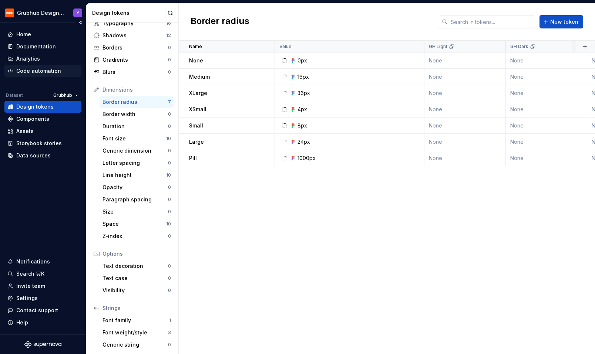
click at [33, 70] on div "Code automation" at bounding box center [38, 70] width 45 height 7
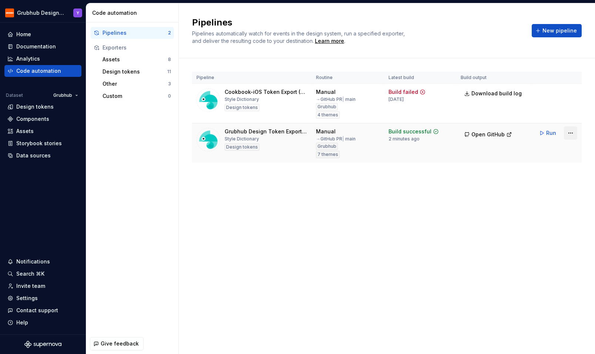
click at [573, 134] on html "Grubhub Design System Y Home Documentation Analytics Code automation Dataset Gr…" at bounding box center [297, 177] width 595 height 354
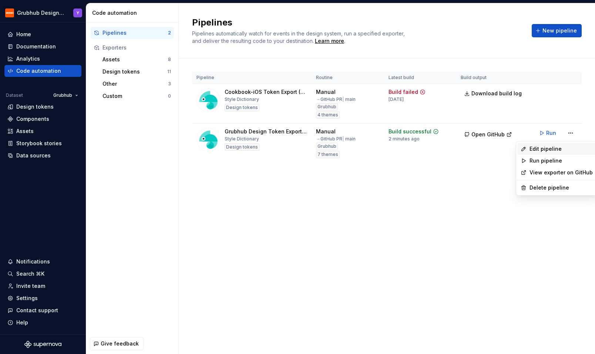
click at [543, 148] on div "Edit pipeline" at bounding box center [560, 148] width 63 height 7
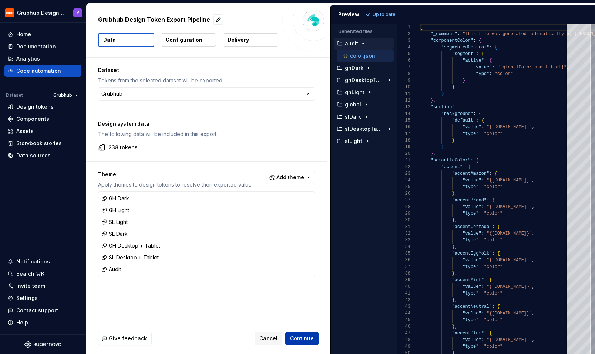
click at [316, 340] on button "Continue" at bounding box center [301, 338] width 33 height 13
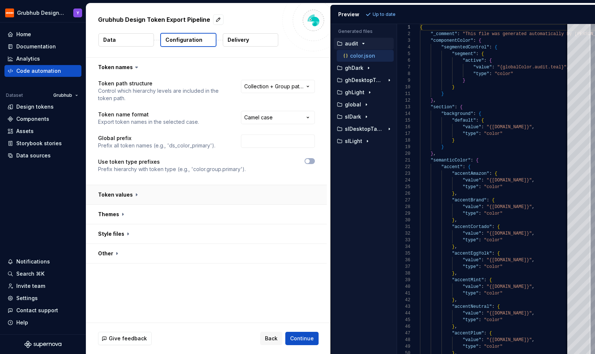
click at [220, 186] on button "button" at bounding box center [206, 194] width 240 height 19
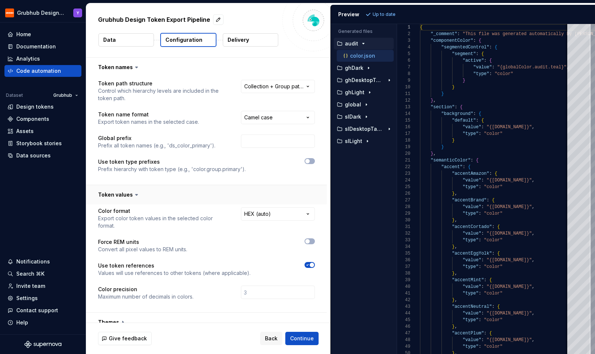
scroll to position [41, 0]
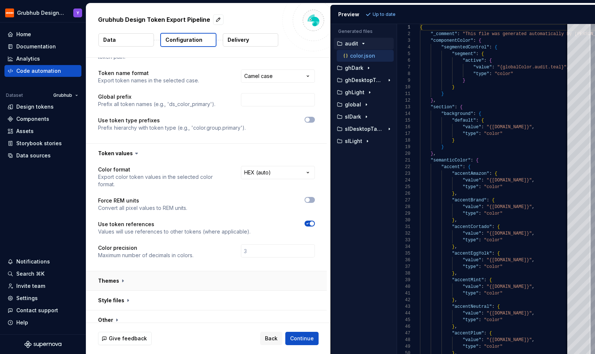
click at [120, 275] on button "button" at bounding box center [206, 281] width 240 height 19
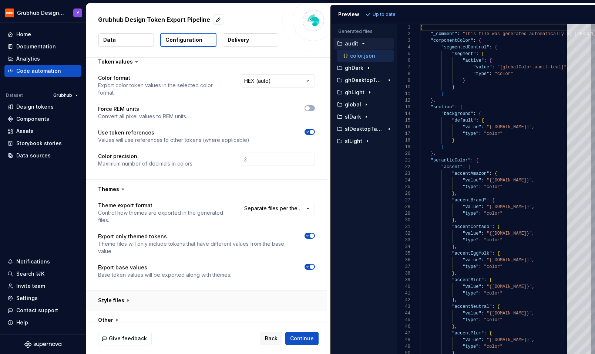
click at [124, 293] on button "button" at bounding box center [206, 300] width 240 height 19
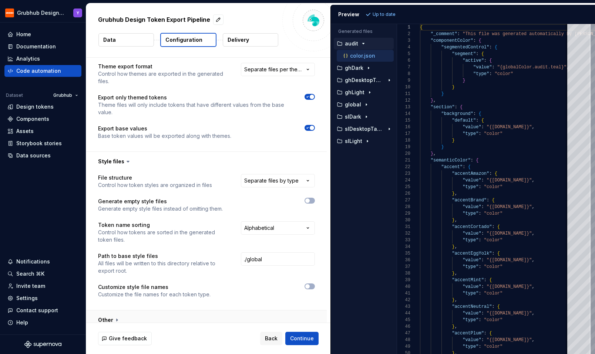
click at [114, 313] on button "button" at bounding box center [206, 320] width 240 height 19
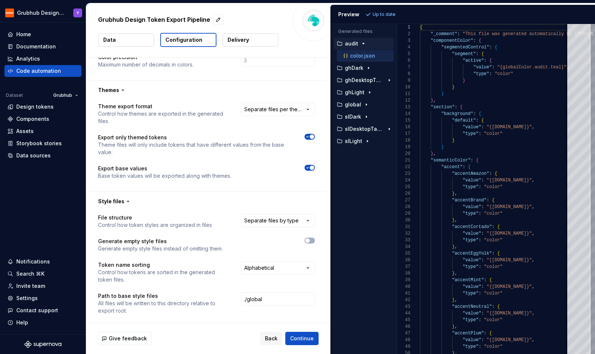
scroll to position [225, 0]
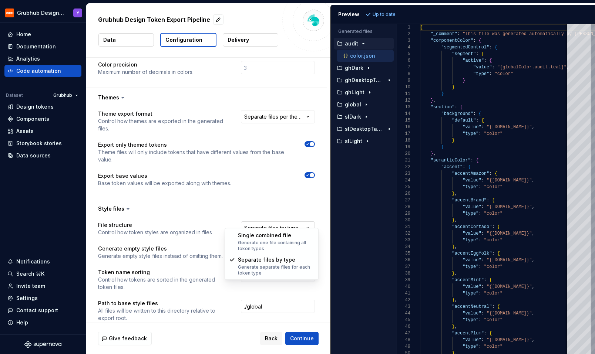
click at [292, 220] on html "**********" at bounding box center [297, 177] width 595 height 354
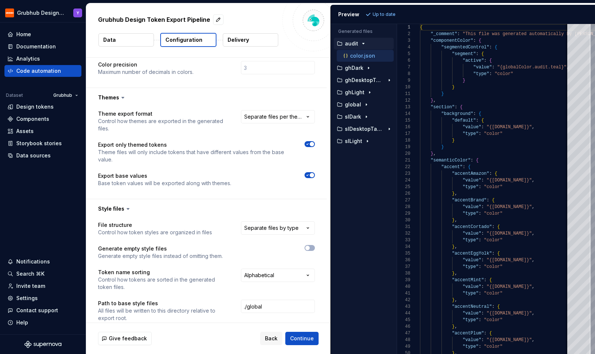
click at [228, 197] on html "**********" at bounding box center [297, 177] width 595 height 354
click at [359, 81] on p "ghDesktopTablet" at bounding box center [364, 80] width 39 height 6
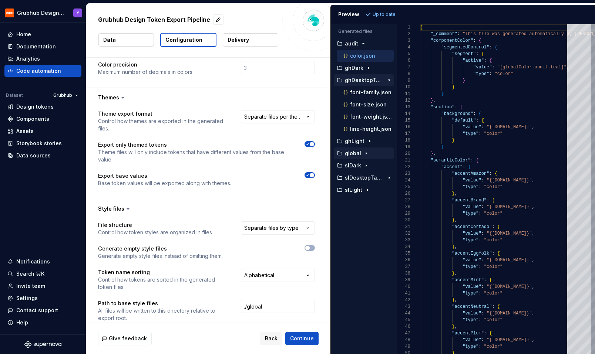
click at [351, 158] on div "global" at bounding box center [364, 154] width 60 height 12
click at [358, 152] on p "global" at bounding box center [353, 154] width 16 height 6
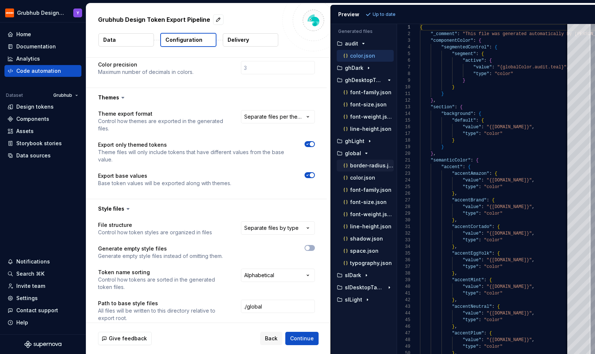
click at [364, 166] on p "border-radius.json" at bounding box center [372, 166] width 44 height 6
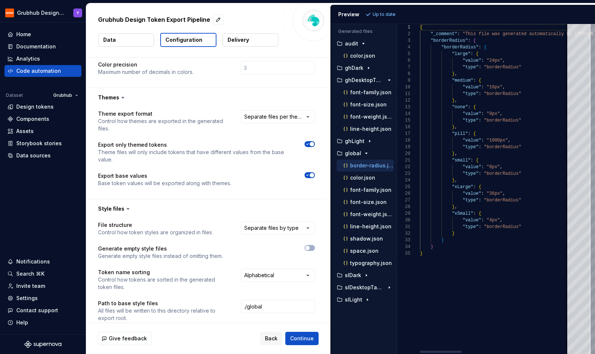
scroll to position [67, 0]
click at [368, 203] on p "font-size.json" at bounding box center [368, 202] width 37 height 6
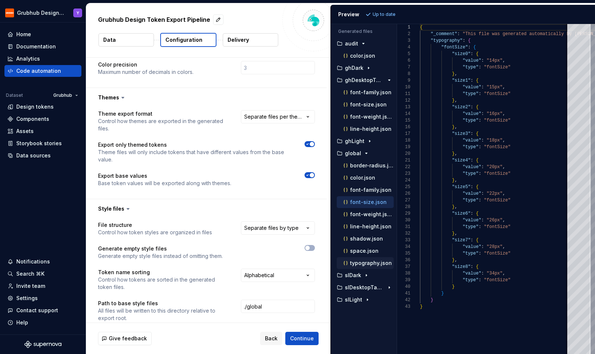
click at [358, 261] on p "typography.json" at bounding box center [371, 263] width 42 height 6
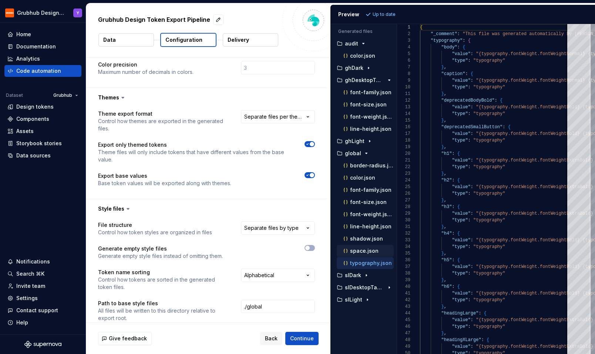
click at [361, 252] on p "space.json" at bounding box center [364, 251] width 28 height 6
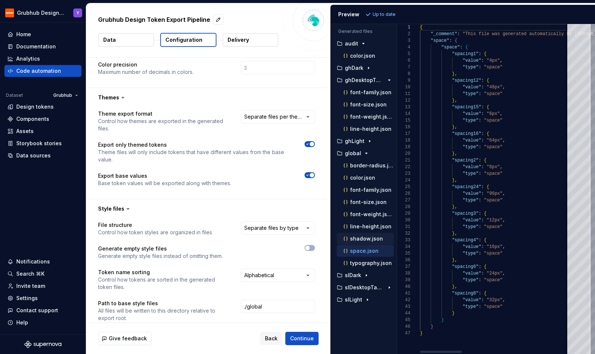
click at [367, 235] on div "shadow.json" at bounding box center [368, 238] width 52 height 7
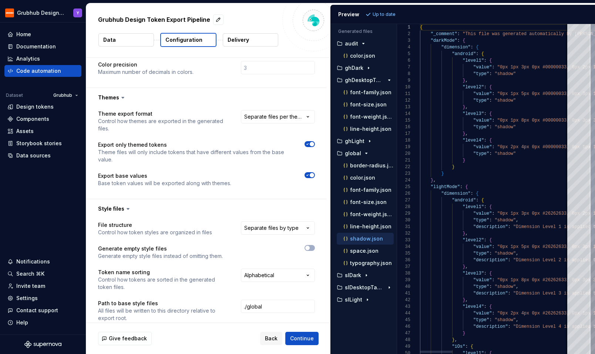
scroll to position [60, 0]
click at [367, 205] on p "font-size.json" at bounding box center [368, 202] width 37 height 6
type textarea "**********"
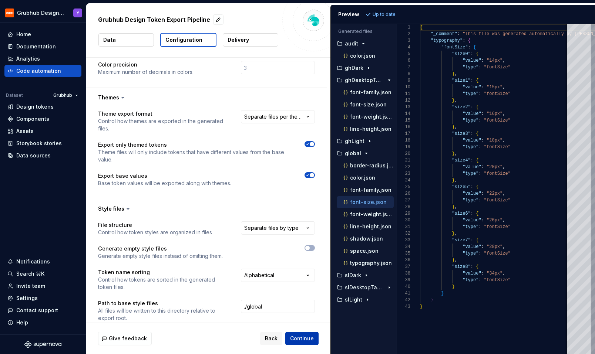
click at [308, 339] on span "Continue" at bounding box center [302, 338] width 24 height 7
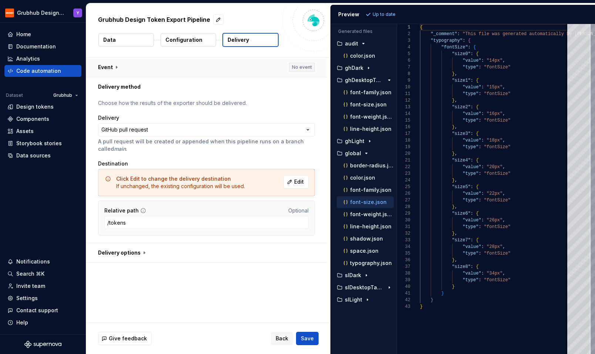
click at [237, 67] on button "button" at bounding box center [206, 67] width 240 height 19
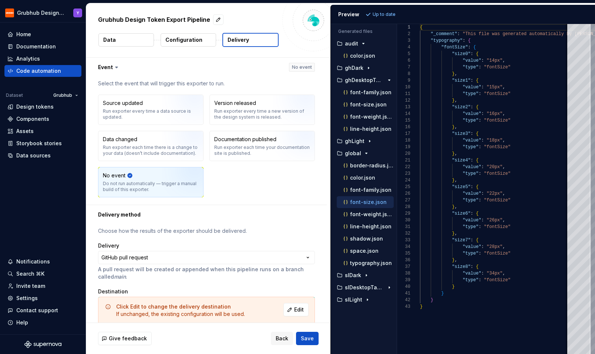
scroll to position [68, 0]
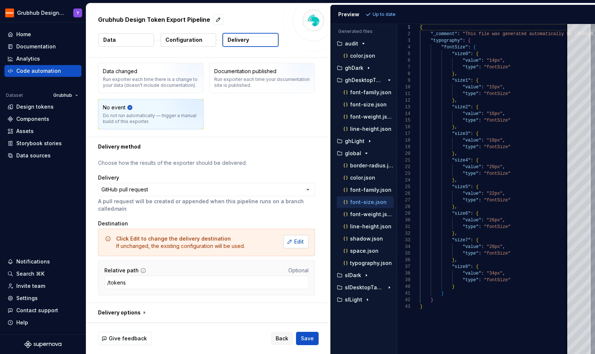
click at [303, 246] on button "Edit" at bounding box center [295, 241] width 25 height 13
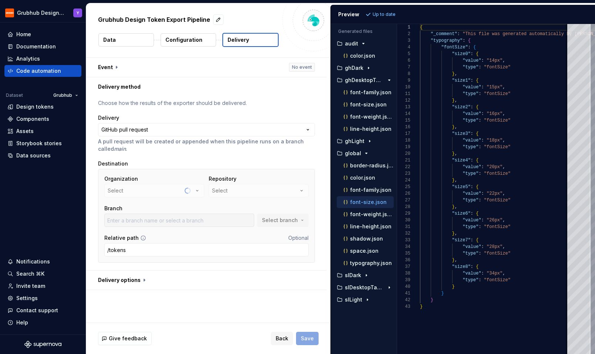
scroll to position [0, 0]
click at [244, 214] on input "FEPL-3728" at bounding box center [179, 220] width 150 height 13
click at [288, 219] on span "Select branch" at bounding box center [280, 220] width 36 height 7
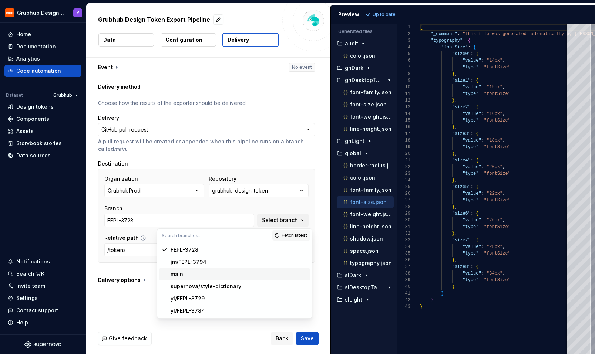
click at [267, 272] on div "main" at bounding box center [239, 274] width 137 height 7
type input "main"
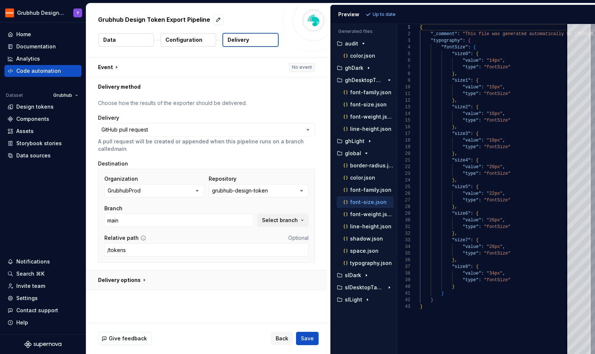
click at [239, 274] on button "button" at bounding box center [206, 280] width 240 height 19
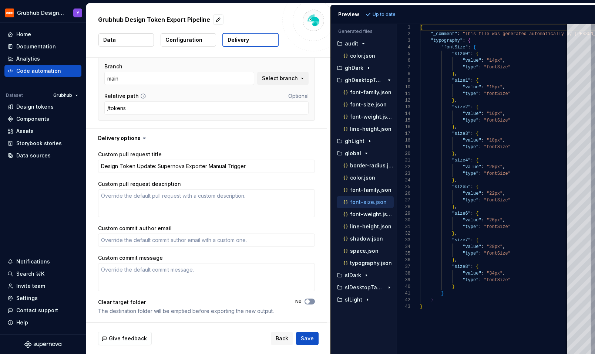
click at [310, 302] on icon "button" at bounding box center [307, 302] width 6 height 4
click at [314, 336] on button "Save" at bounding box center [307, 338] width 23 height 13
type textarea "*"
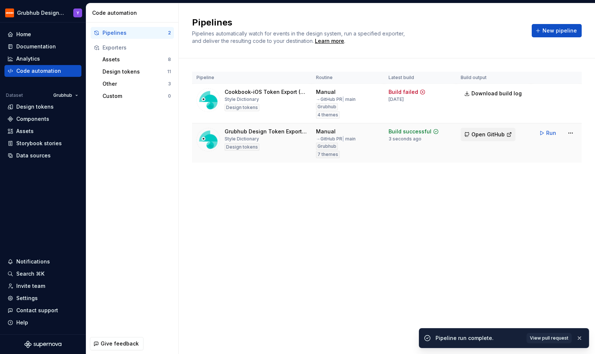
click at [494, 131] on span "Open GitHub" at bounding box center [487, 134] width 33 height 7
